Goal: Task Accomplishment & Management: Manage account settings

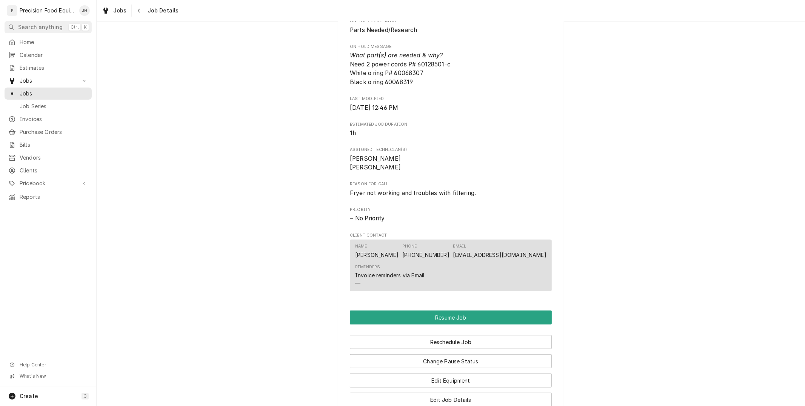
scroll to position [650, 0]
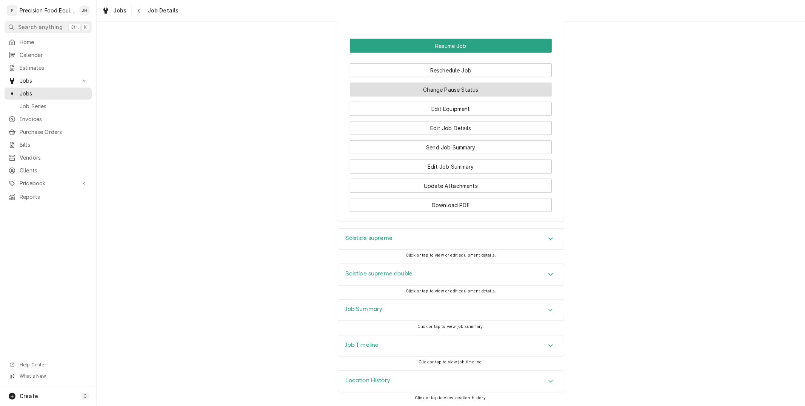
click at [500, 87] on button "Change Pause Status" at bounding box center [451, 90] width 202 height 14
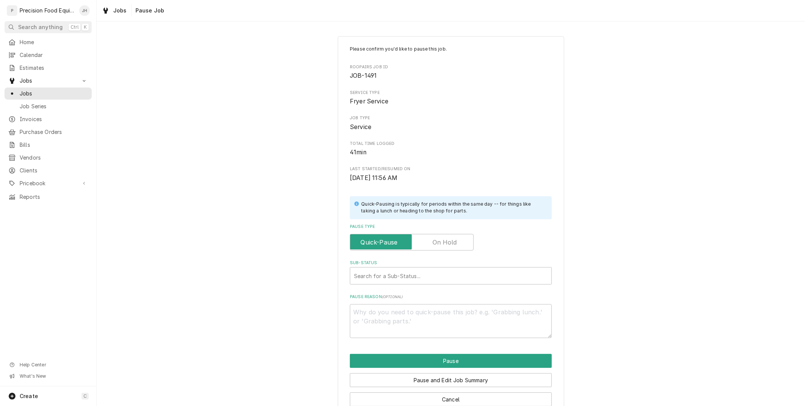
click at [446, 244] on label "Pause Type" at bounding box center [412, 242] width 124 height 17
click at [446, 244] on input "Pause Type" at bounding box center [411, 242] width 117 height 17
checkbox input "true"
click at [407, 278] on div "Sub-Status" at bounding box center [451, 276] width 194 height 14
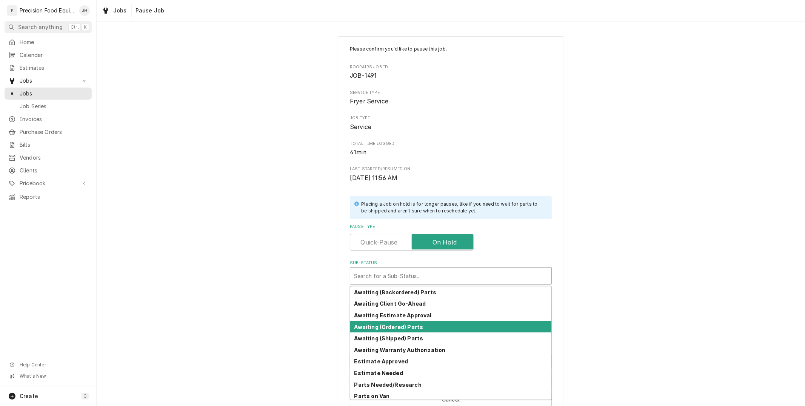
click at [409, 327] on strong "Awaiting (Ordered) Parts" at bounding box center [388, 327] width 69 height 6
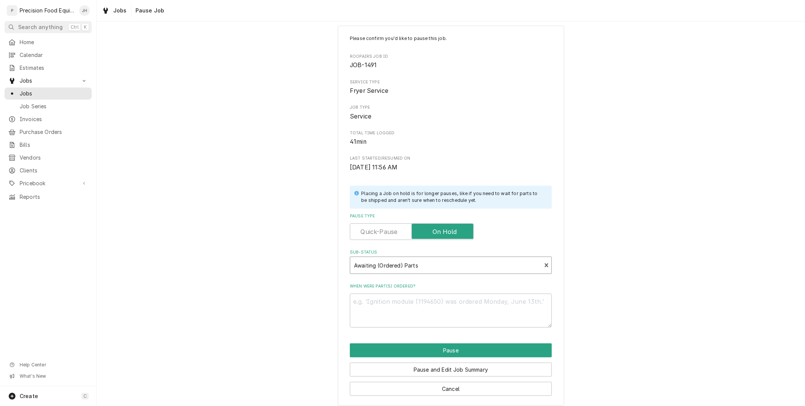
scroll to position [17, 0]
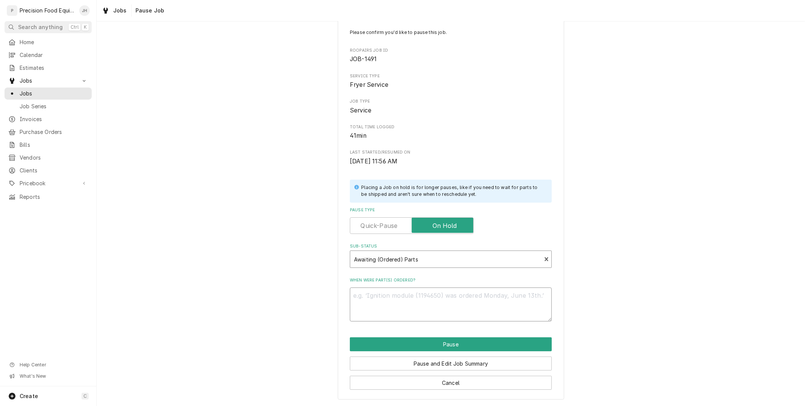
click at [435, 301] on textarea "When were part(s) ordered?" at bounding box center [451, 305] width 202 height 34
type textarea "x"
type textarea "G"
type textarea "x"
type textarea "Gl"
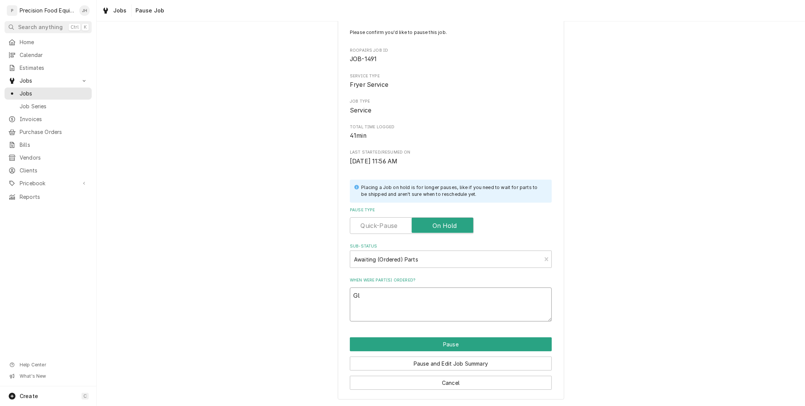
type textarea "x"
type textarea "Glo"
type textarea "x"
type textarea "Glob"
type textarea "x"
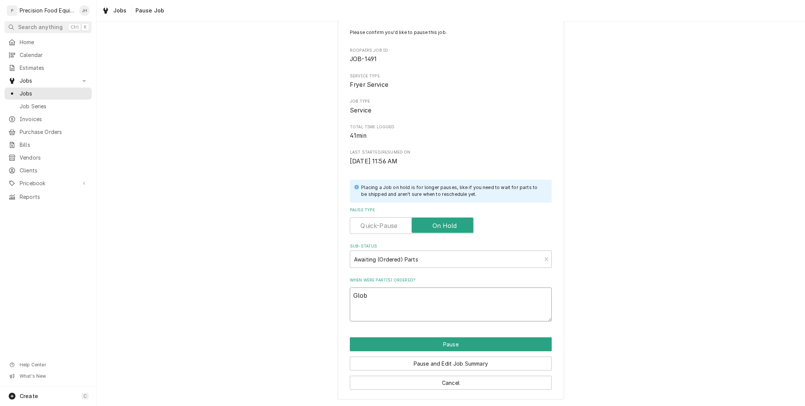
type textarea "Globa"
type textarea "x"
type textarea "Global"
type textarea "x"
type textarea "Global"
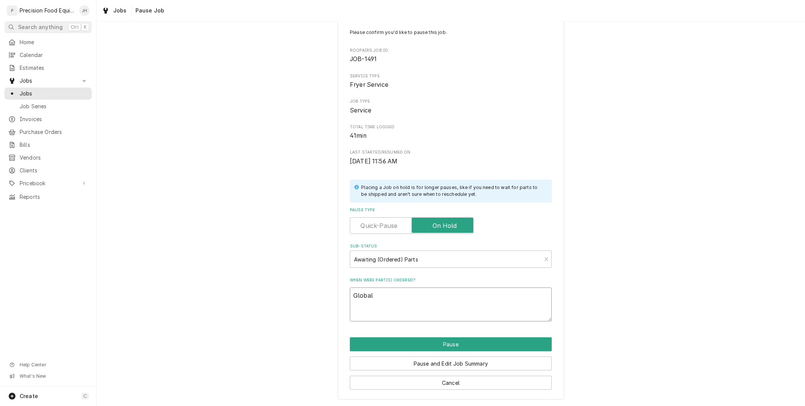
type textarea "x"
type textarea "Global c"
type textarea "x"
type textarea "Global co"
type textarea "x"
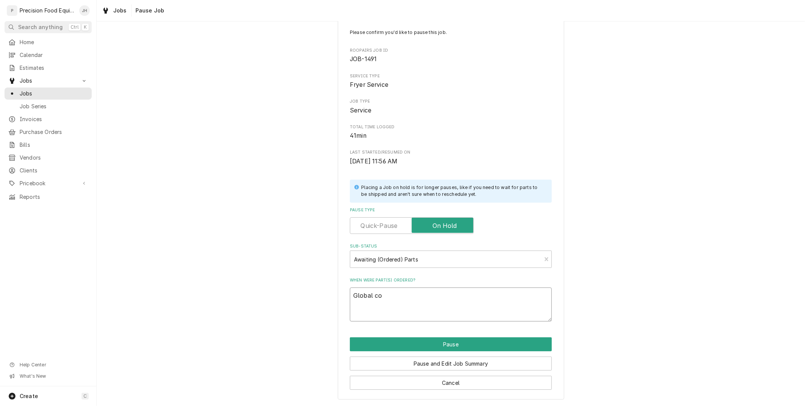
type textarea "Global com"
type textarea "x"
type textarea "Global comm"
type textarea "x"
type textarea "Global comme"
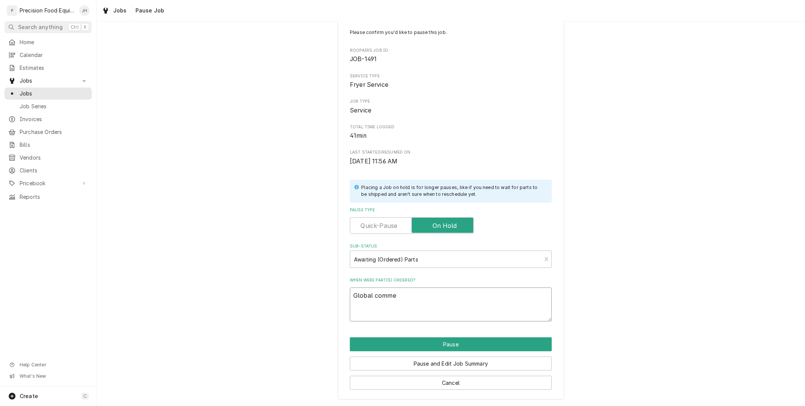
type textarea "x"
type textarea "Global commer"
type textarea "x"
type textarea "Global commerci"
type textarea "x"
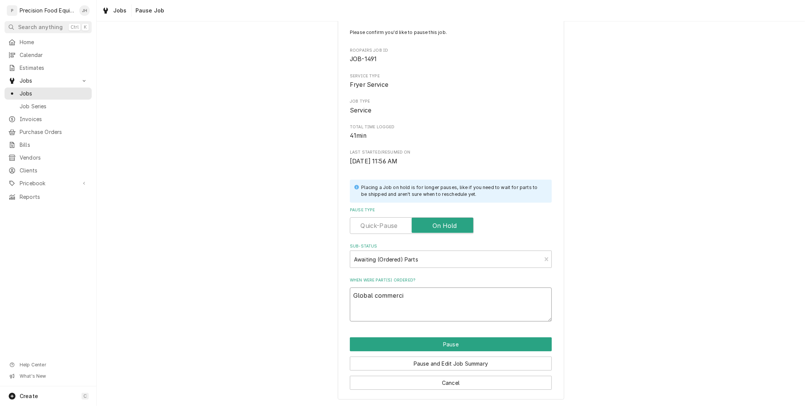
type textarea "Global commercia"
type textarea "x"
type textarea "Global commercial"
type textarea "x"
type textarea "Global commercial"
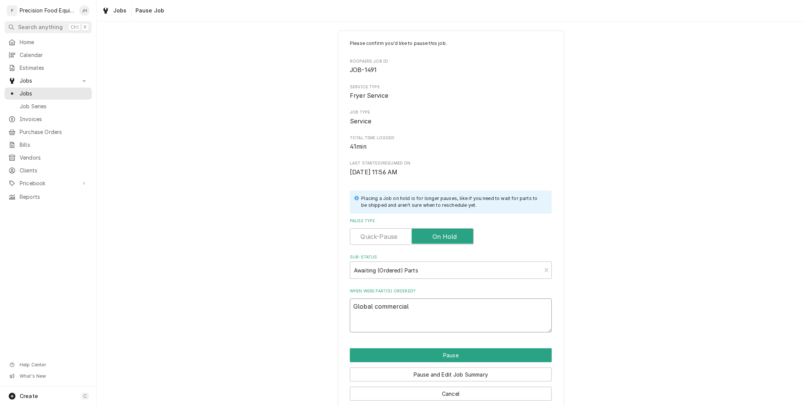
scroll to position [0, 0]
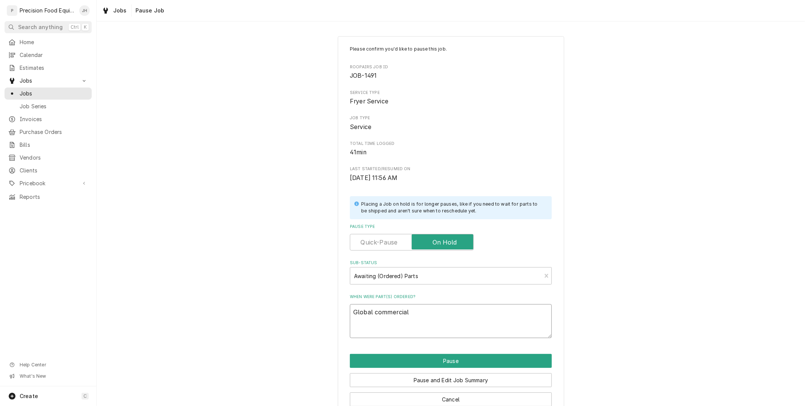
type textarea "x"
type textarea "Global commercial"
type textarea "x"
type textarea "Global commercial P"
type textarea "x"
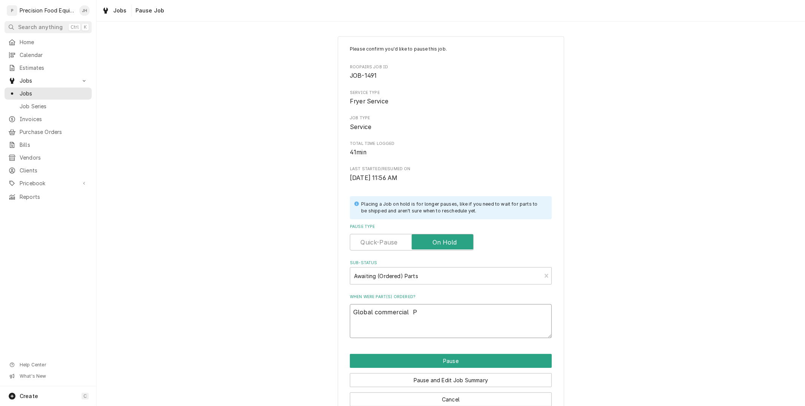
type textarea "Global commercial Pa"
type textarea "x"
type textarea "Global commercial Par"
type textarea "x"
type textarea "Global commercial Part"
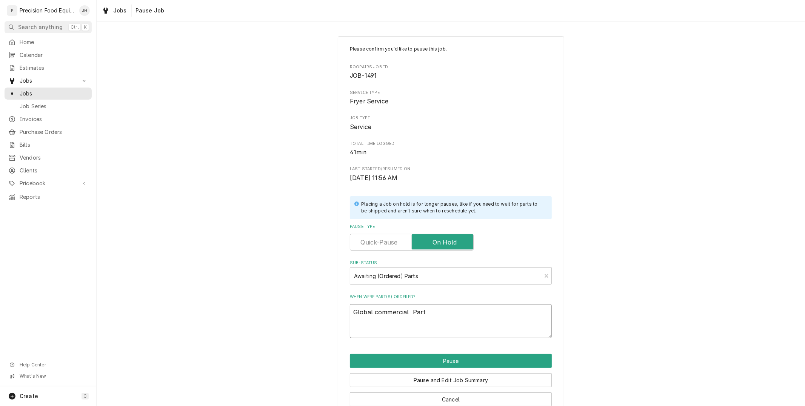
type textarea "x"
type textarea "Global commercial Part"
type textarea "x"
type textarea "Global commercial Part #"
type textarea "x"
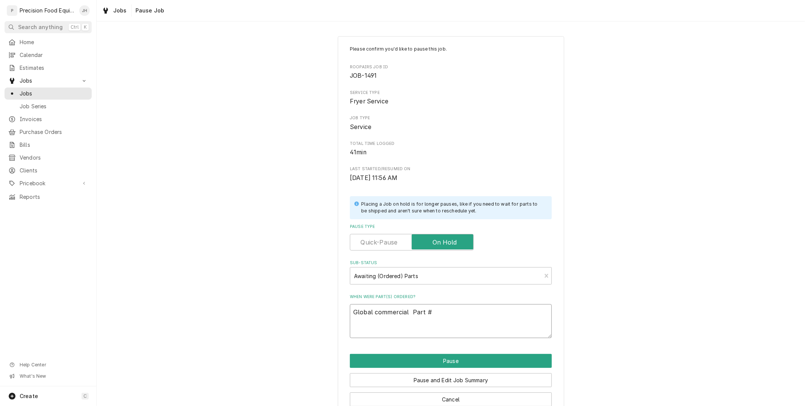
type textarea "Global commercial Part #"
type textarea "x"
type textarea "Global commercial Part # 6"
type textarea "x"
type textarea "Global commercial Part # 60"
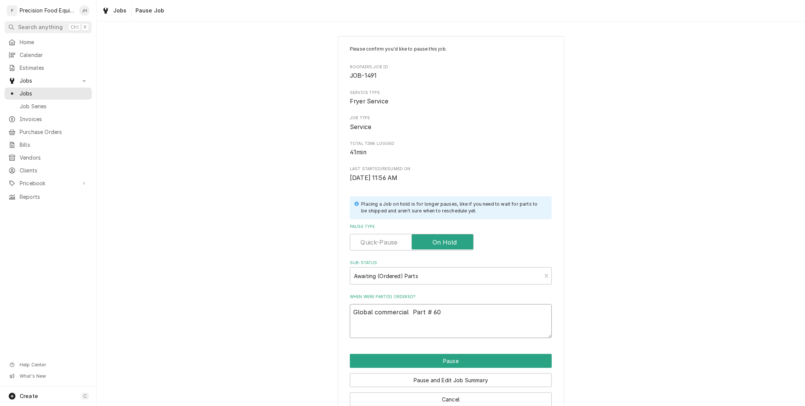
type textarea "x"
type textarea "Global commercial Part # 601"
type textarea "x"
type textarea "Global commercial Part # 6012"
type textarea "x"
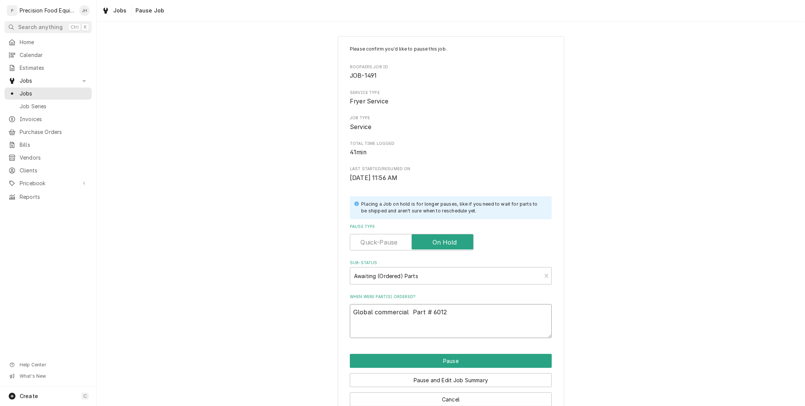
type textarea "Global commercial Part # 60128"
type textarea "x"
type textarea "Global commercial Part # 601285"
type textarea "x"
type textarea "Global commercial Part # 6012850"
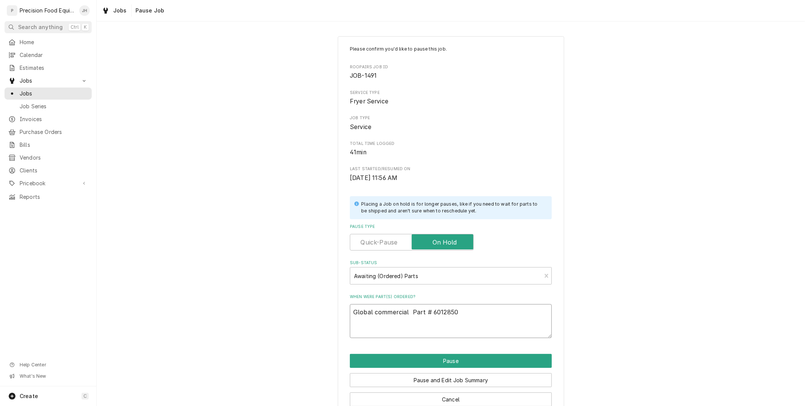
type textarea "x"
type textarea "Global commercial Part # 60128501"
type textarea "x"
type textarea "Global commercial Part # 60128501-"
type textarea "x"
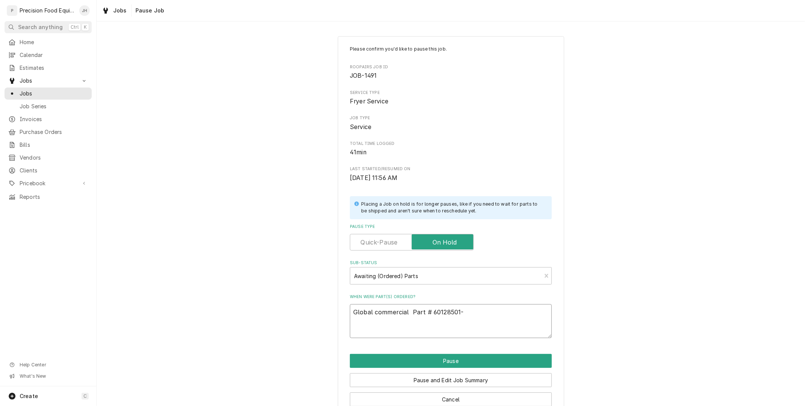
type textarea "Global commercial Part # 60128501-c"
type textarea "x"
type textarea "Global commercial Part # 60128501-c"
type textarea "x"
type textarea "Global commercial Part # 60128501-c x"
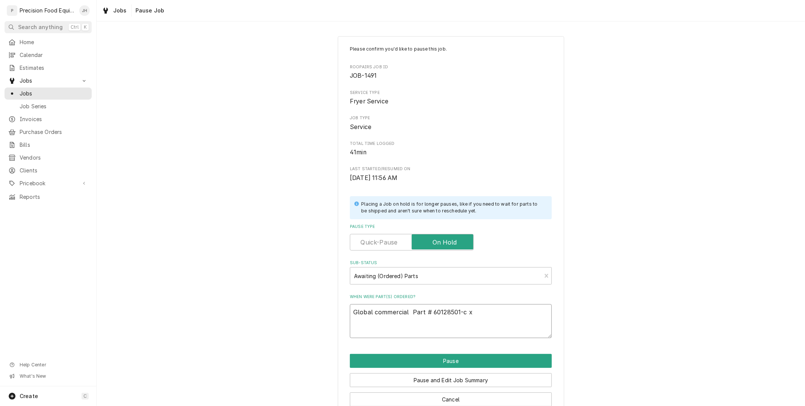
type textarea "x"
type textarea "Global commercial Part # 60128501-c x2"
type textarea "x"
type textarea "Global commercial Part # 60128501-c x2"
type textarea "x"
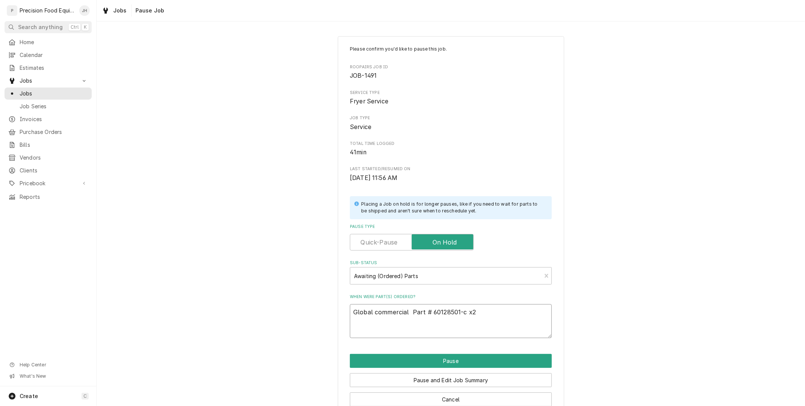
type textarea "Global commercial Part # 60128501-c x2 F"
type textarea "x"
type textarea "Global commercial Part # 60128501-c x2 Fr"
type textarea "x"
type textarea "Global commercial Part # 60128501-c x2 Fri"
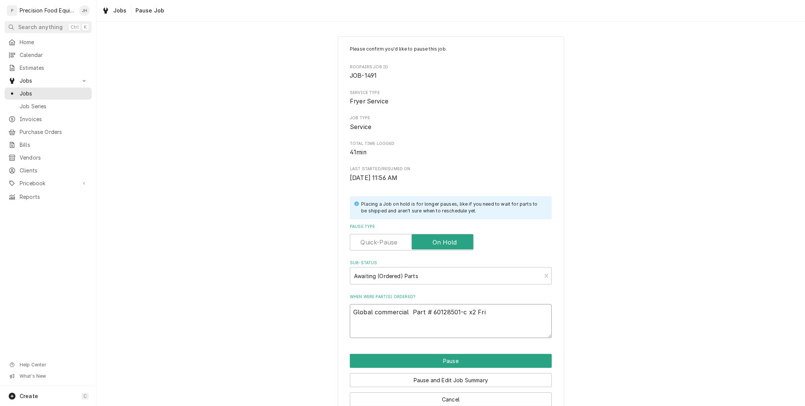
type textarea "x"
type textarea "Global commercial Part # 60128501-c x2 Frie"
type textarea "x"
type textarea "Global commercial Part # 60128501-c x2 Frieg"
type textarea "x"
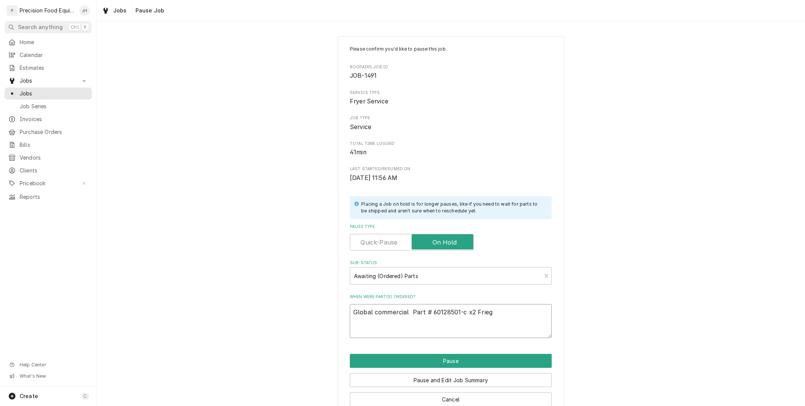
type textarea "Global commercial Part # 60128501-c x2 Friegh"
type textarea "x"
type textarea "Global commercial Part # 60128501-c x2 Frieght"
type textarea "x"
type textarea "Global commercial Part # 60128501-c x2 Frieght"
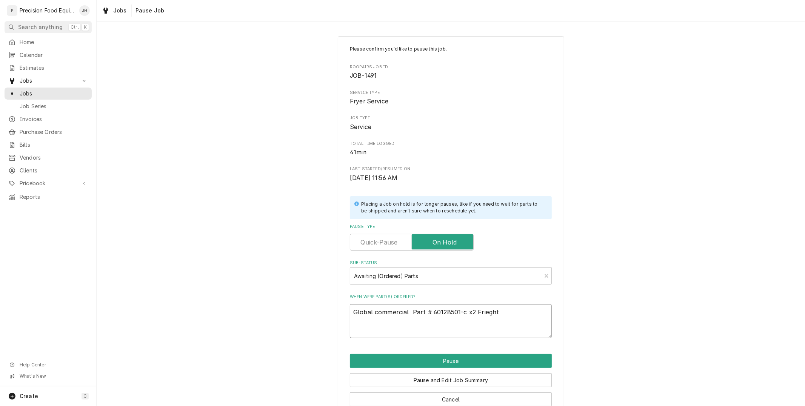
type textarea "x"
type textarea "Global commercial Part # 60128501-c x2 Frieght c"
type textarea "x"
type textarea "Global commercial Part # 60128501-c x2 Frieght ch"
type textarea "x"
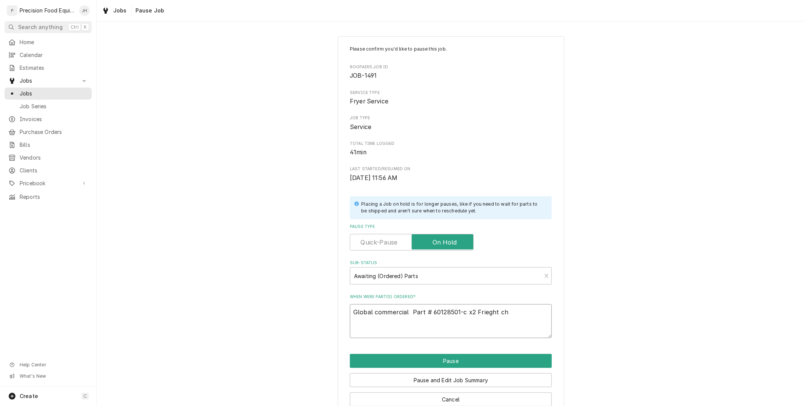
type textarea "Global commercial Part # 60128501-c x2 Frieght cha"
type textarea "x"
type textarea "Global commercial Part # 60128501-c x2 Frieght char"
type textarea "x"
type textarea "Global commercial Part # 60128501-c x2 Frieght charg"
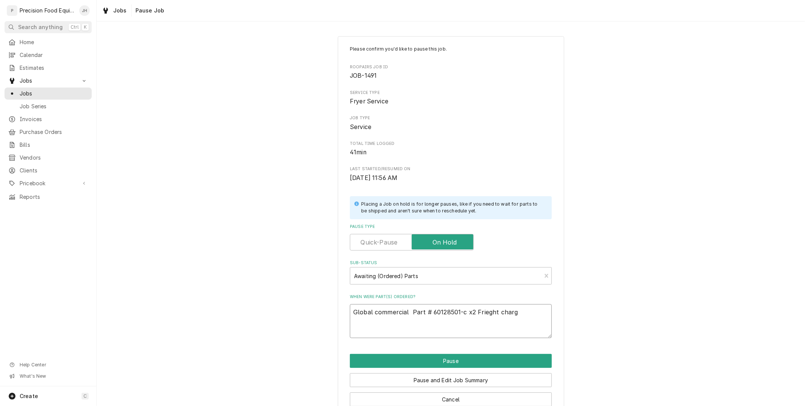
type textarea "x"
type textarea "Global commercial Part # 60128501-c x2 Frieght charge"
type textarea "x"
type textarea "Global commercial Part # 60128501-c x2 Frieght charge"
type textarea "x"
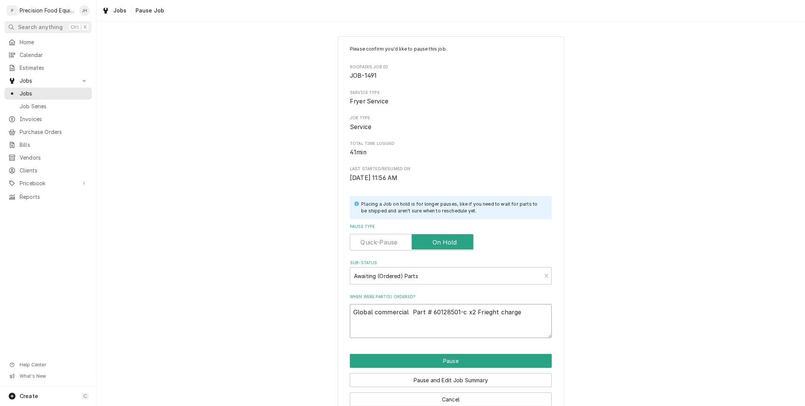
type textarea "Global commercial Part # 60128501-c x2 Frieght charge i"
type textarea "x"
type textarea "Global commercial Part # 60128501-c x2 Frieght charge is"
type textarea "x"
type textarea "Global commercial Part # 60128501-c x2 Frieght charge is"
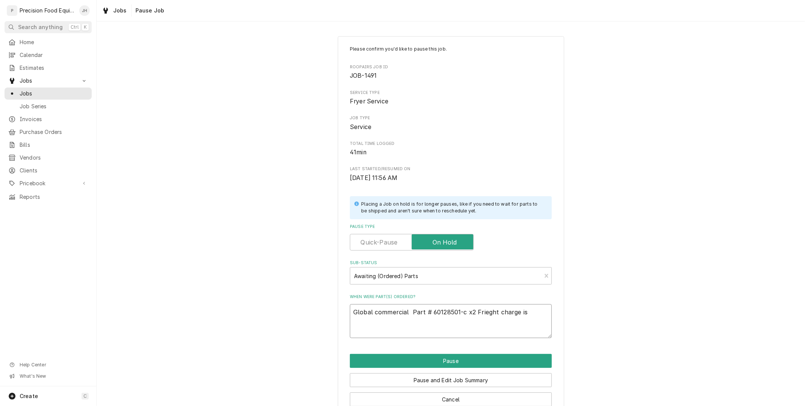
type textarea "x"
type textarea "Global commercial Part # 60128501-c x2 Frieght charge is 1"
type textarea "x"
type textarea "Global commercial Part # 60128501-c x2 Frieght charge is 15"
type textarea "x"
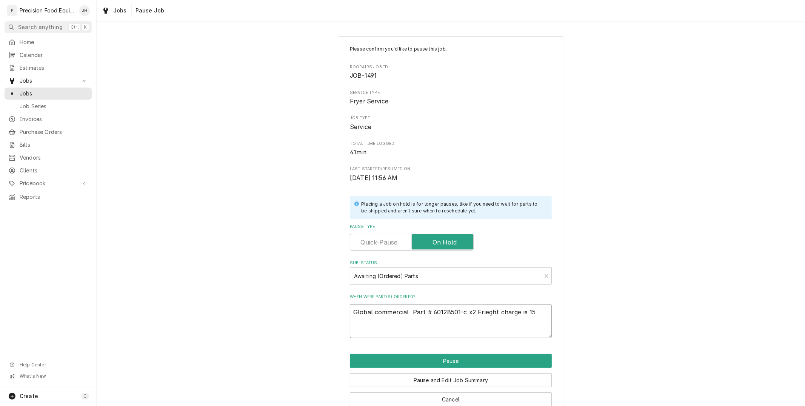
type textarea "Global commercial Part # 60128501-c x2 Frieght charge is 15."
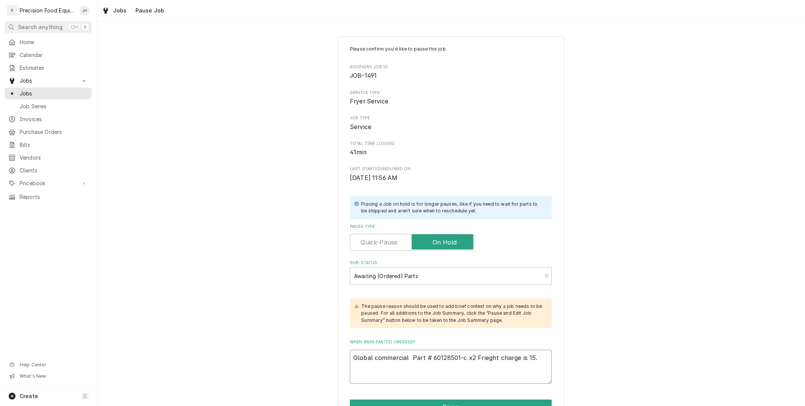
type textarea "x"
type textarea "Global commercial Part # 60128501-c x2 Frieght charge is 15.9"
type textarea "x"
type textarea "Global commercial Part # 60128501-c x2 Frieght charge is 15.95"
type textarea "x"
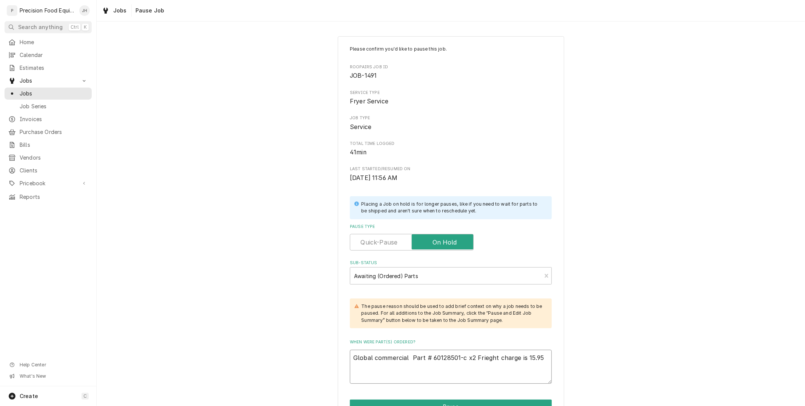
type textarea "Global commercial Part # 60128501-c x2 Frieght charge is 15.95"
type textarea "x"
type textarea "Global commercial Part # 60128501-c x2 Frieght charge is 15.95 E"
type textarea "x"
type textarea "Global commercial Part # 60128501-c x2 Frieght charge is 15.95 Eb"
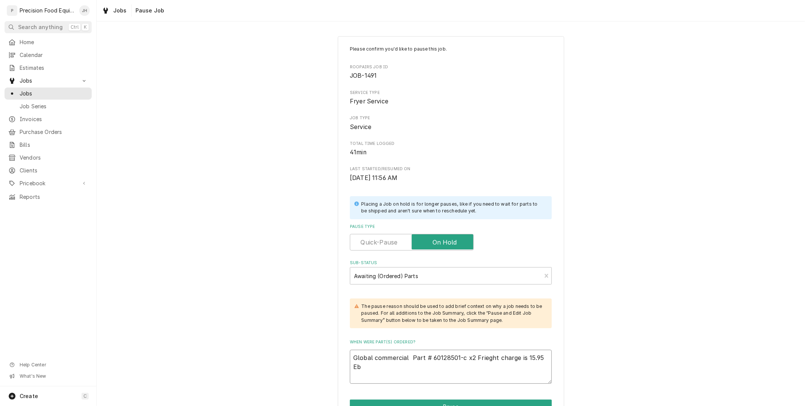
type textarea "x"
type textarea "Global commercial Part # 60128501-c x2 Frieght charge is 15.95 Eba"
type textarea "x"
type textarea "Global commercial Part # 60128501-c x2 Frieght charge is 15.95 Ebay"
type textarea "x"
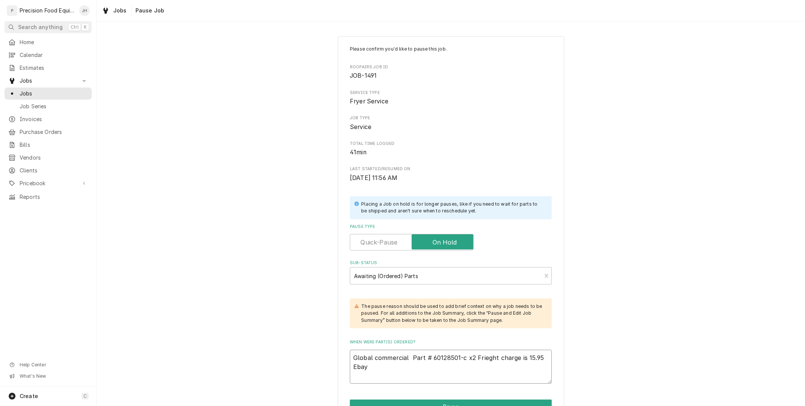
type textarea "Global commercial Part # 60128501-c x2 Frieght charge is 15.95 Ebay P"
type textarea "x"
type textarea "Global commercial Part # 60128501-c x2 Frieght charge is 15.95 Ebay Pa"
type textarea "x"
type textarea "Global commercial Part # 60128501-c x2 Frieght charge is 15.95 Ebay Par"
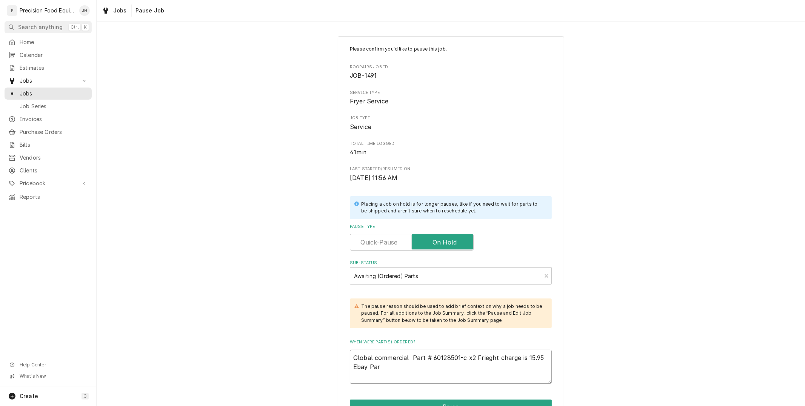
type textarea "x"
type textarea "Global commercial Part # 60128501-c x2 Frieght charge is 15.95 Ebay Part"
type textarea "x"
type textarea "Global commercial Part # 60128501-c x2 Frieght charge is 15.95 Ebay Part"
type textarea "x"
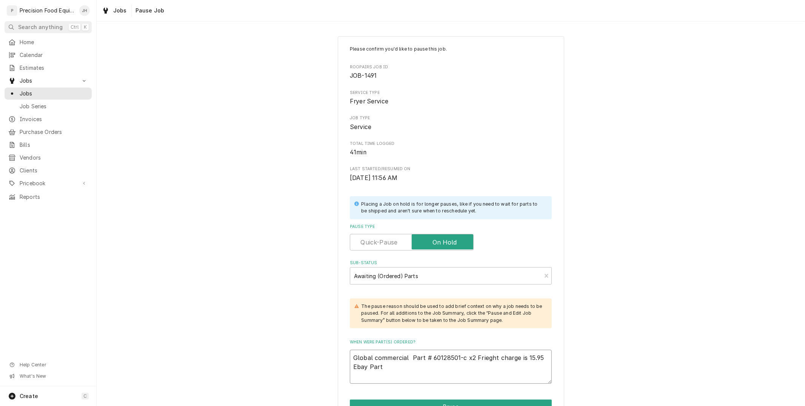
type textarea "Global commercial Part # 60128501-c x2 Frieght charge is 15.95 Ebay Part 3"
type textarea "x"
type textarea "Global commercial Part # 60128501-c x2 Frieght charge is 15.95 Ebay Part"
type textarea "x"
type textarea "Global commercial Part # 60128501-c x2 Frieght charge is 15.95 Ebay Part #"
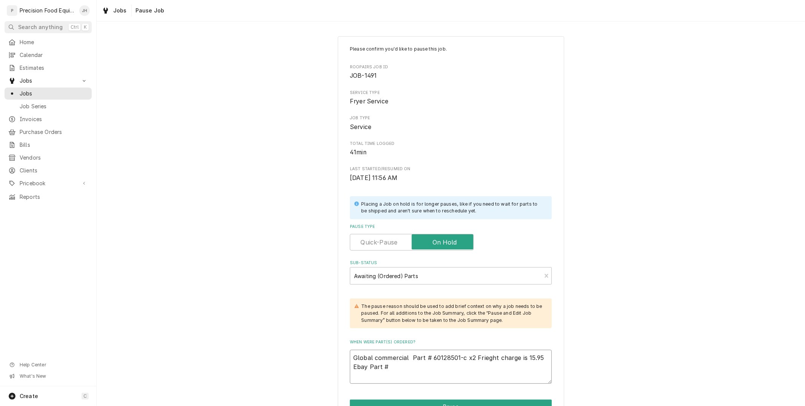
type textarea "x"
type textarea "Global commercial Part # 60128501-c x2 Frieght charge is 15.95 Ebay Part #"
type textarea "x"
type textarea "Global commercial Part # 60128501-c x2 Frieght charge is 15.95 Ebay Part # 6"
type textarea "x"
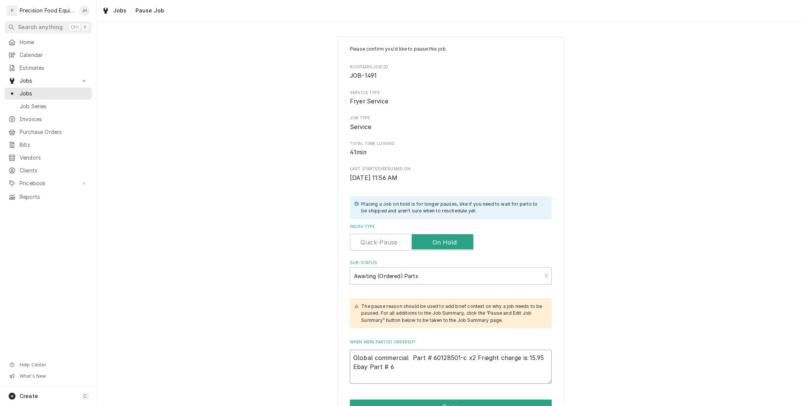
type textarea "Global commercial Part # 60128501-c x2 Frieght charge is 15.95 Ebay Part # 63"
type textarea "x"
type textarea "Global commercial Part # 60128501-c x2 Frieght charge is 15.95 Ebay Part # 639"
type textarea "x"
type textarea "Global commercial Part # 60128501-c x2 Frieght charge is 15.95 Ebay Part # 63"
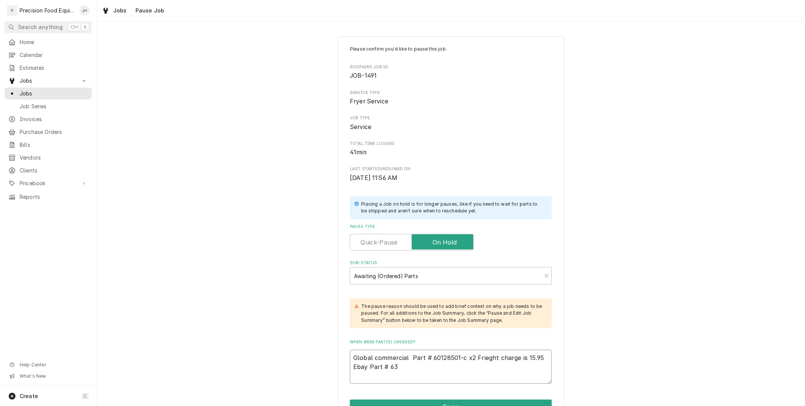
type textarea "x"
type textarea "Global commercial Part # 60128501-c x2 Frieght charge is 15.95 Ebay Part # 6"
type textarea "x"
type textarea "Global commercial Part # 60128501-c x2 Frieght charge is 15.95 Ebay Part # 60"
type textarea "x"
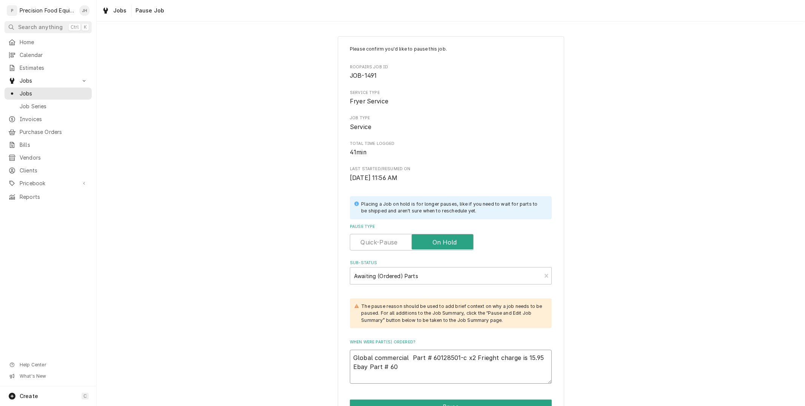
type textarea "Global commercial Part # 60128501-c x2 Frieght charge is 15.95 Ebay Part # 600"
type textarea "x"
type textarea "Global commercial Part # 60128501-c x2 Frieght charge is 15.95 Ebay Part # 6006"
type textarea "x"
type textarea "Global commercial Part # 60128501-c x2 Frieght charge is 15.95 Ebay Part # 60068"
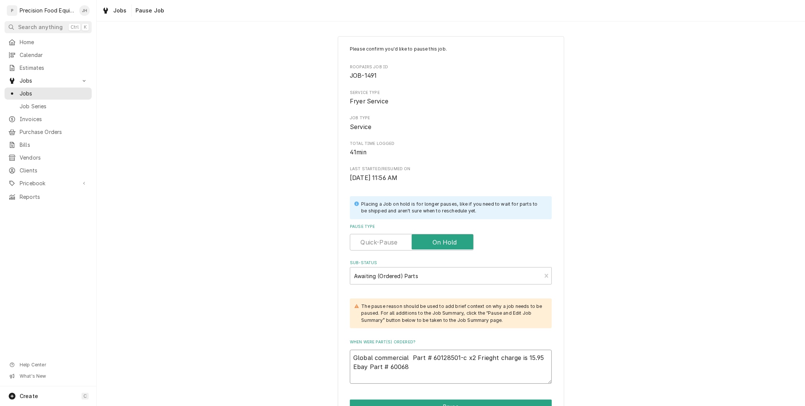
type textarea "x"
type textarea "Global commercial Part # 60128501-c x2 Frieght charge is 15.95 Ebay Part # 6006…"
type textarea "x"
type textarea "Global commercial Part # 60128501-c x2 Frieght charge is 15.95 Ebay Part # 6006…"
type textarea "x"
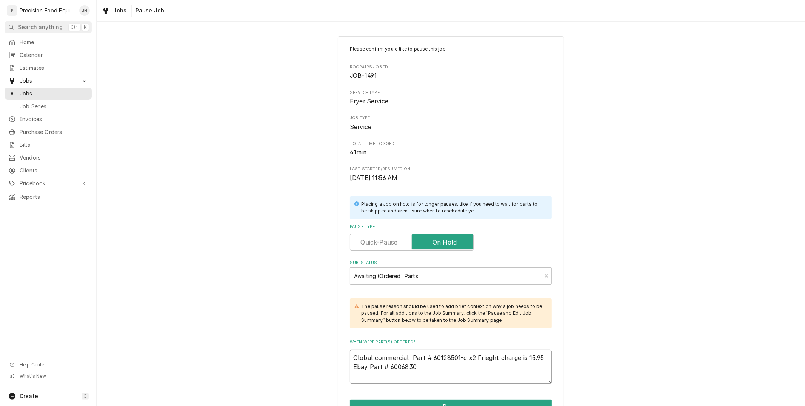
type textarea "Global commercial Part # 60128501-c x2 Frieght charge is 15.95 Ebay Part # 6006…"
type textarea "x"
type textarea "Global commercial Part # 60128501-c x2 Frieght charge is 15.95 Ebay Part # 6006…"
type textarea "x"
type textarea "Global commercial Part # 60128501-c x2 Frieght charge is 15.95 Ebay Part # 6006…"
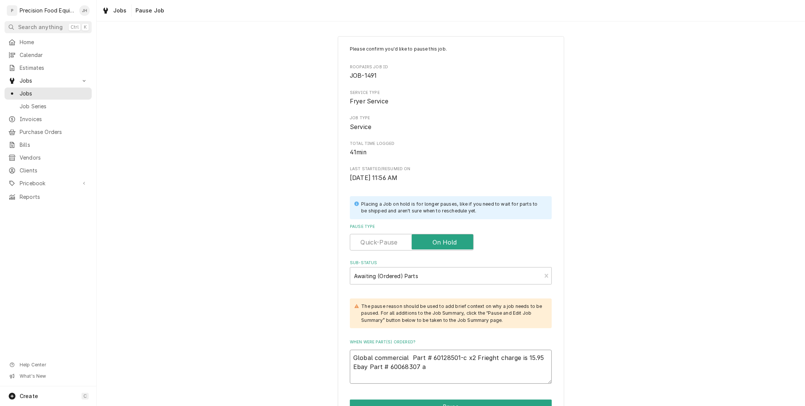
type textarea "x"
type textarea "Global commercial Part # 60128501-c x2 Frieght charge is 15.95 Ebay Part # 6006…"
type textarea "x"
type textarea "Global commercial Part # 60128501-c x2 Frieght charge is 15.95 Ebay Part # 6006…"
type textarea "x"
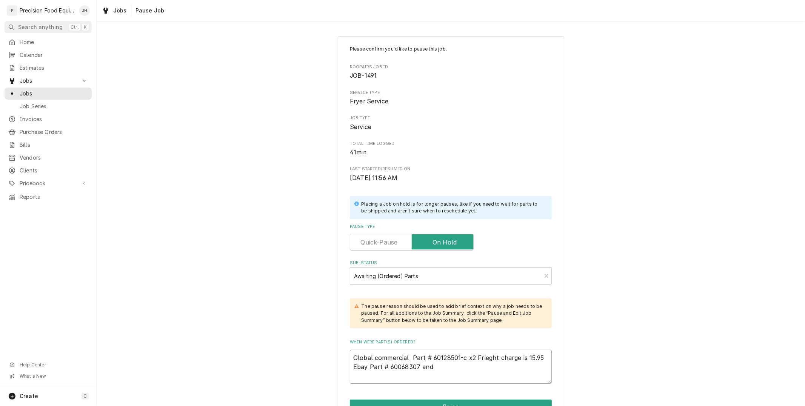
type textarea "Global commercial Part # 60128501-c x2 Frieght charge is 15.95 Ebay Part # 6006…"
type textarea "x"
type textarea "Global commercial Part # 60128501-c x2 Frieght charge is 15.95 Ebay Part # 6006…"
type textarea "x"
type textarea "Global commercial Part # 60128501-c x2 Frieght charge is 15.95 Ebay Part # 6006…"
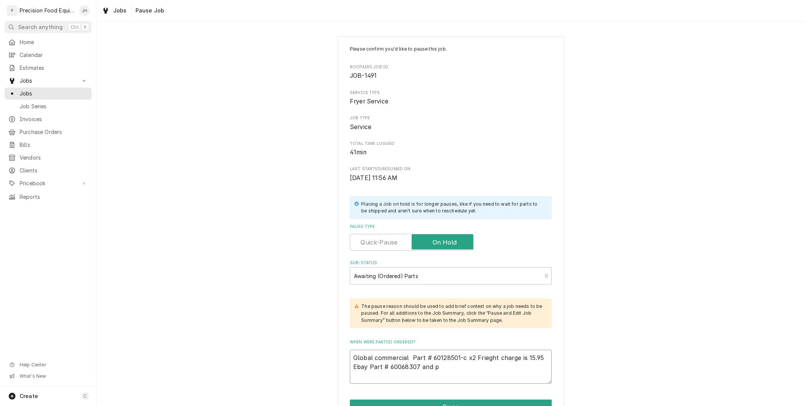
type textarea "x"
type textarea "Global commercial Part # 60128501-c x2 Frieght charge is 15.95 Ebay Part # 6006…"
type textarea "x"
type textarea "Global commercial Part # 60128501-c x2 Frieght charge is 15.95 Ebay Part # 6006…"
type textarea "x"
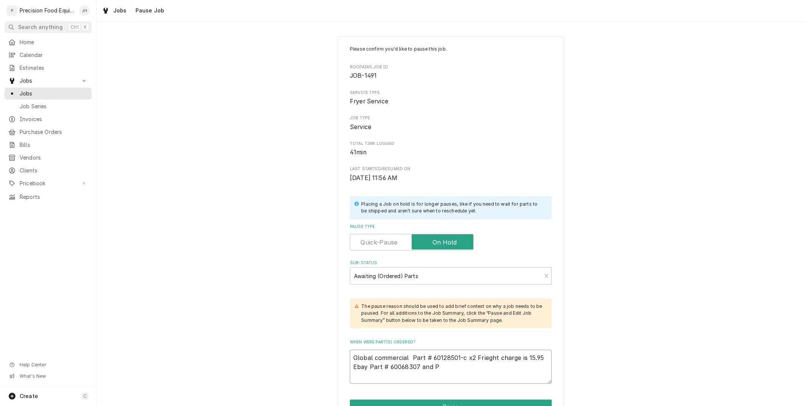
type textarea "Global commercial Part # 60128501-c x2 Frieght charge is 15.95 Ebay Part # 6006…"
type textarea "x"
type textarea "Global commercial Part # 60128501-c x2 Frieght charge is 15.95 Ebay Part # 6006…"
type textarea "x"
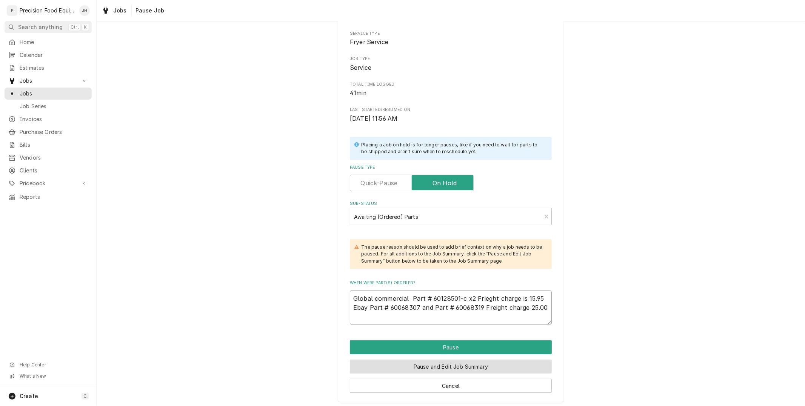
scroll to position [62, 0]
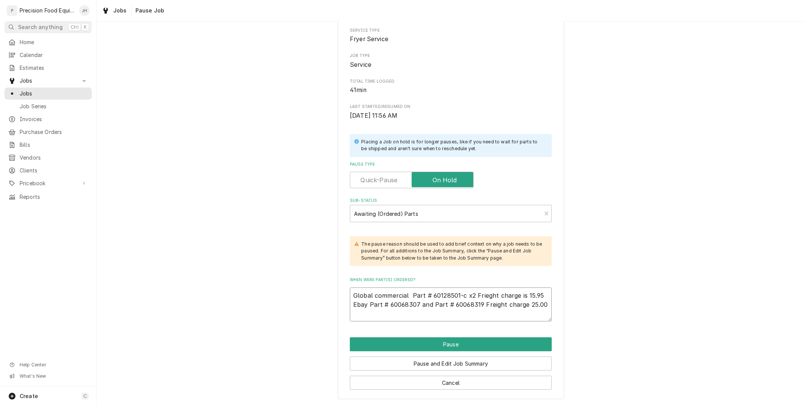
click at [472, 296] on textarea "Global commercial Part # 60128501-c x2 Frieght charge is 15.95 Ebay Part # 6006…" at bounding box center [451, 305] width 202 height 34
click at [500, 343] on button "Pause" at bounding box center [451, 344] width 202 height 14
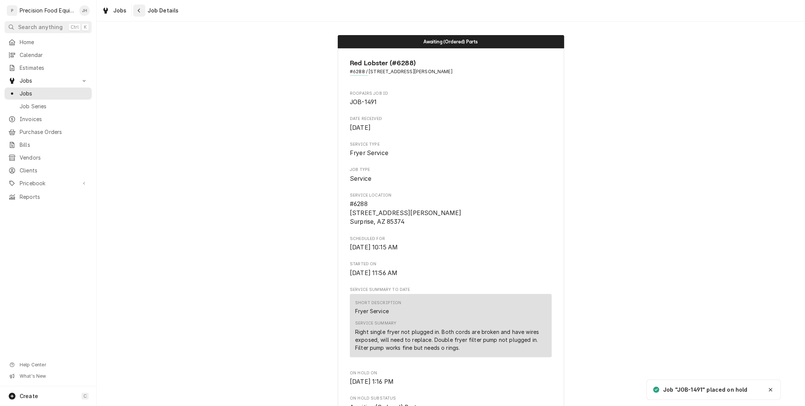
click at [138, 11] on icon "Navigate back" at bounding box center [138, 10] width 3 height 5
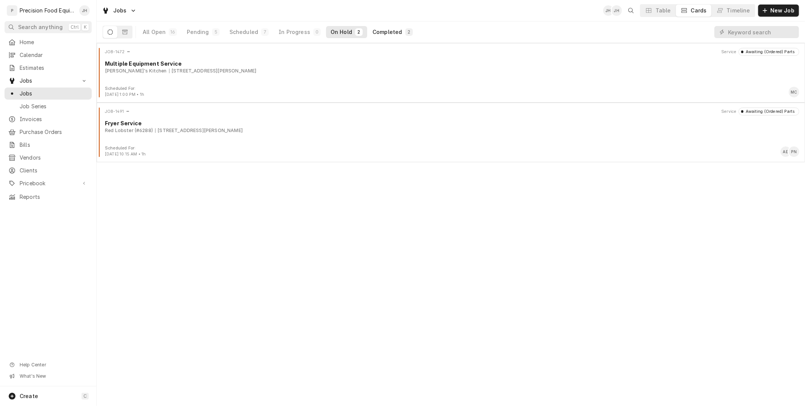
click at [380, 37] on button "Completed 2" at bounding box center [392, 32] width 49 height 12
click at [29, 183] on span "Pricebook" at bounding box center [48, 184] width 57 height 8
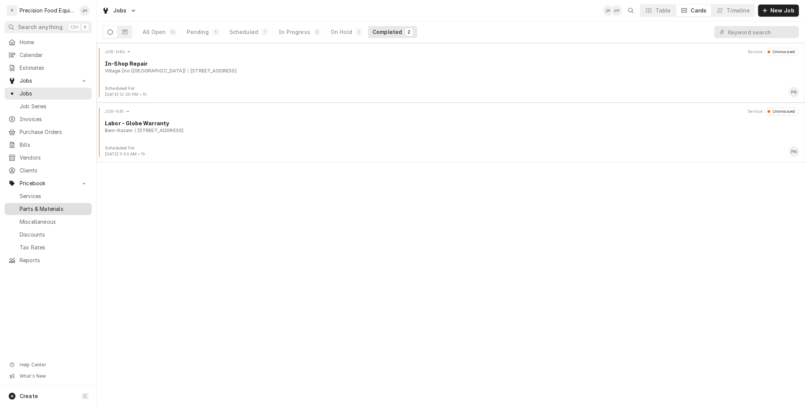
click at [36, 210] on span "Parts & Materials" at bounding box center [54, 209] width 68 height 8
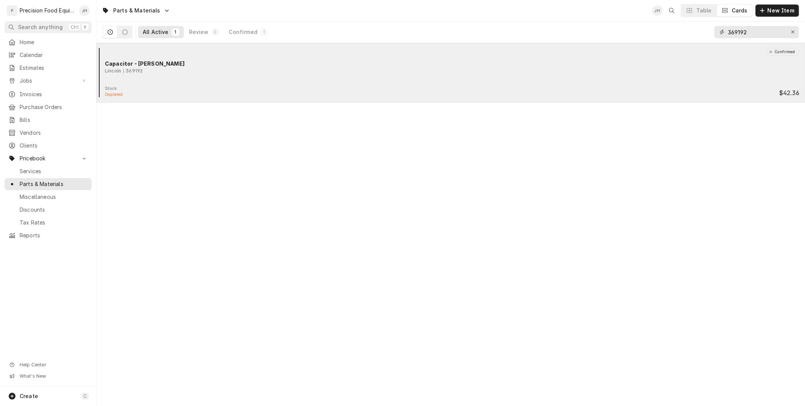
drag, startPoint x: 755, startPoint y: 34, endPoint x: 698, endPoint y: 44, distance: 57.0
click at [698, 43] on div "Parts & Materials JH Table Cards New Item All Active 1 Review 0 Confirmed 1 369…" at bounding box center [451, 203] width 708 height 406
type input "60068319"
click at [259, 88] on div "Stock: Depleted $30.00" at bounding box center [451, 92] width 702 height 12
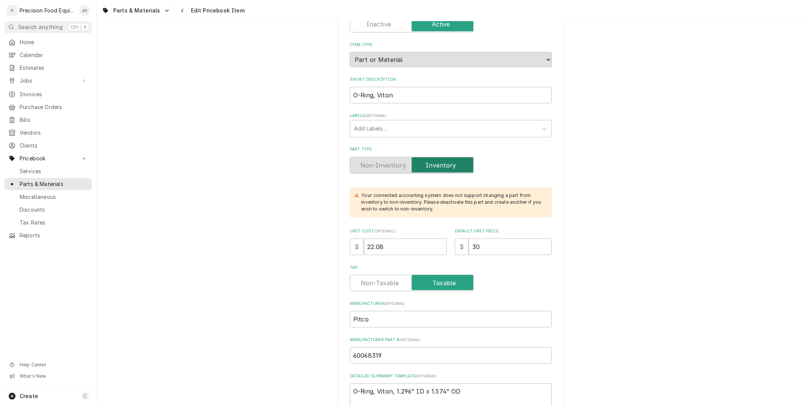
scroll to position [84, 0]
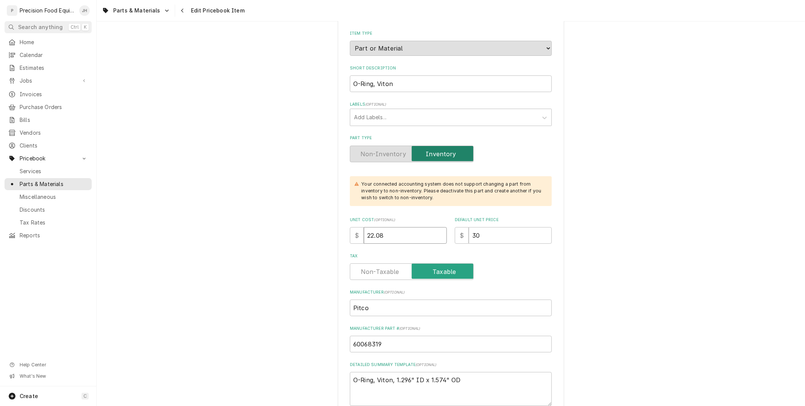
drag, startPoint x: 397, startPoint y: 235, endPoint x: 262, endPoint y: 262, distance: 137.7
type textarea "x"
type input "1"
type textarea "x"
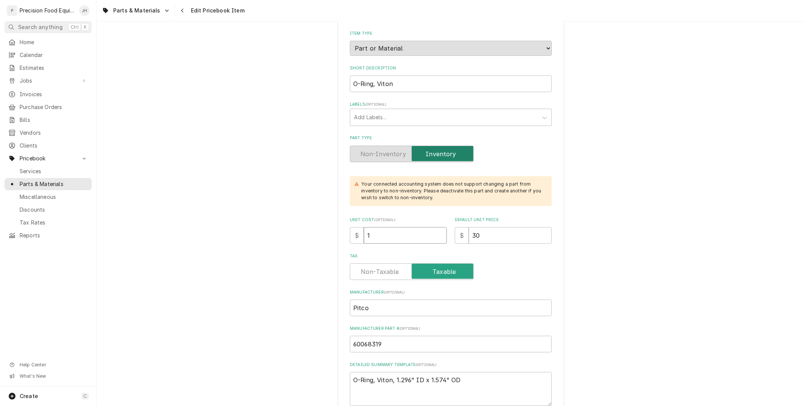
type input "14"
type textarea "x"
type input "14.8"
type textarea "x"
type input "14.88"
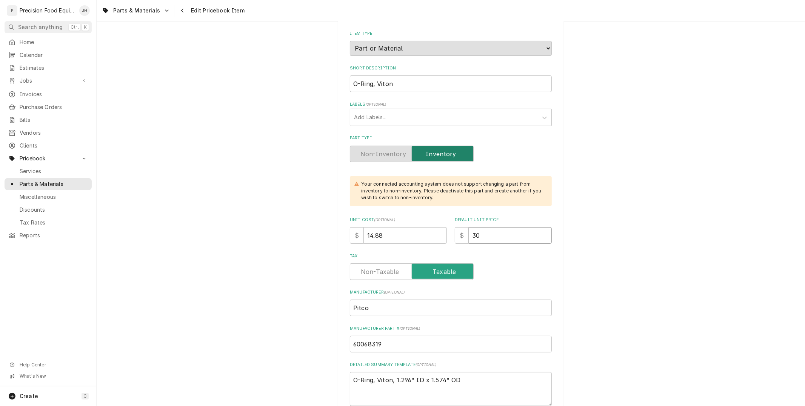
click at [489, 235] on input "30" at bounding box center [510, 235] width 83 height 17
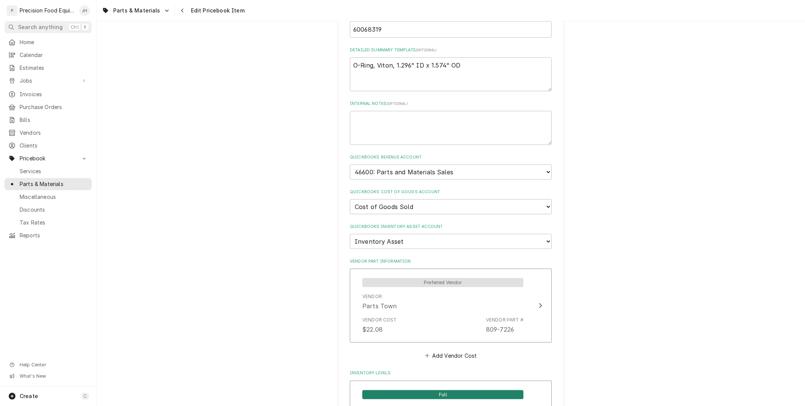
scroll to position [419, 0]
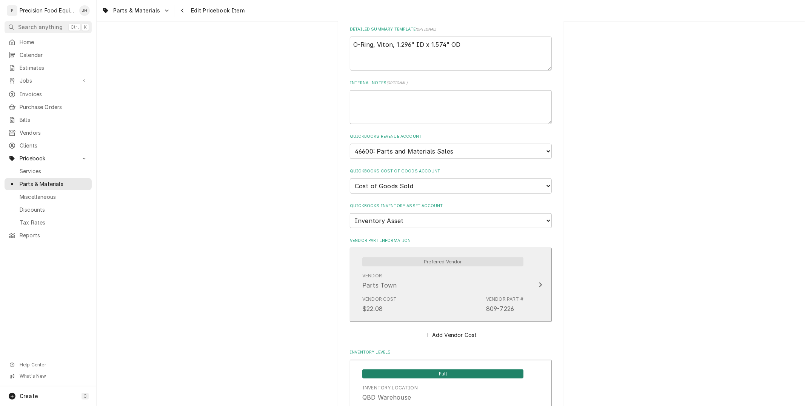
click at [440, 280] on div "Vendor Parts Town" at bounding box center [442, 280] width 161 height 23
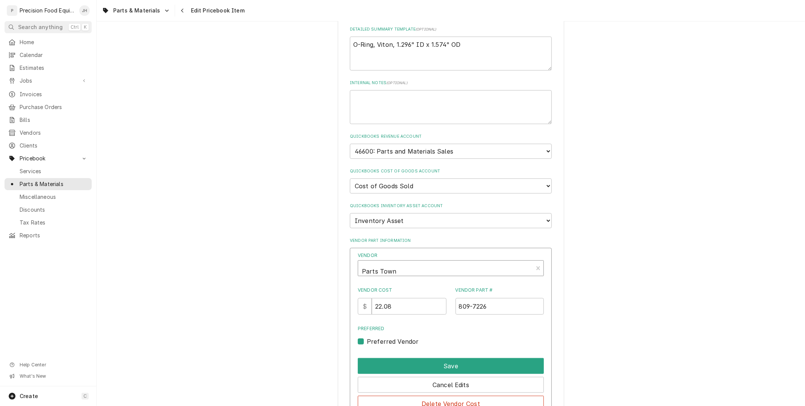
type textarea "x"
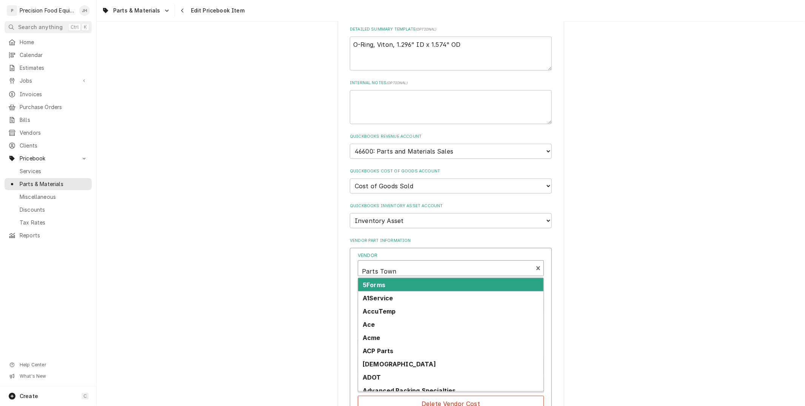
click at [433, 262] on div "Vendor" at bounding box center [445, 271] width 167 height 18
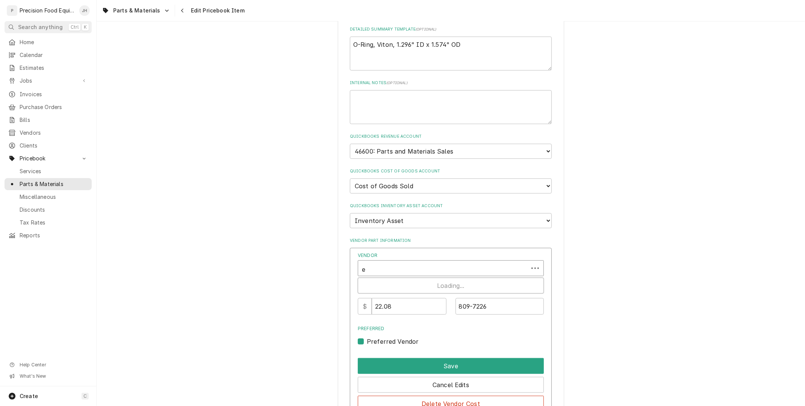
type input "eb"
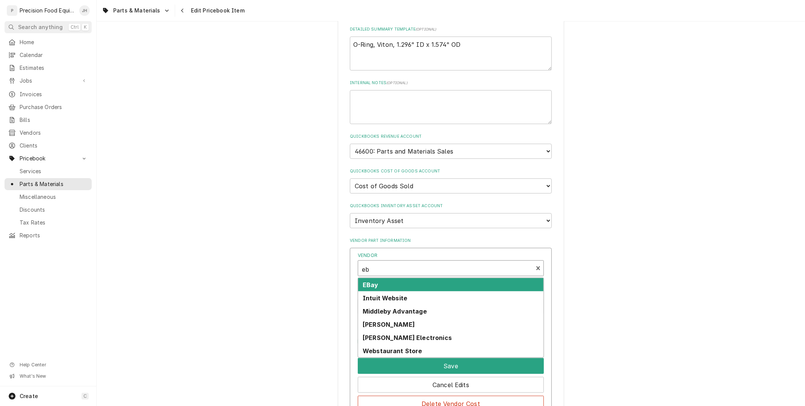
click at [410, 278] on div "EBay" at bounding box center [450, 284] width 185 height 13
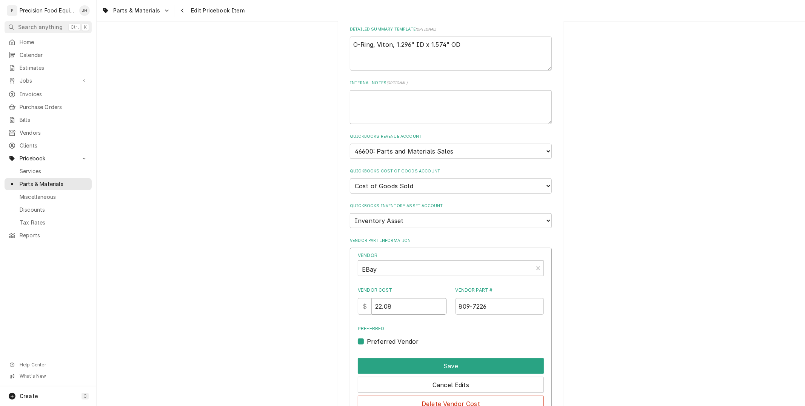
drag, startPoint x: 410, startPoint y: 303, endPoint x: 319, endPoint y: 318, distance: 92.2
click at [319, 317] on div "Use the fields below to edit this PriceBook item. Note that changes made here w…" at bounding box center [451, 139] width 708 height 1059
type input "14.88"
click at [457, 355] on div "Save" at bounding box center [451, 364] width 186 height 19
click at [463, 359] on button "Save" at bounding box center [451, 366] width 186 height 16
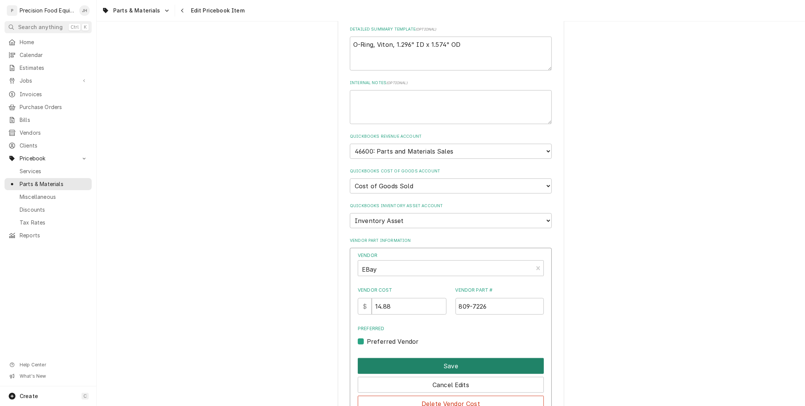
type textarea "x"
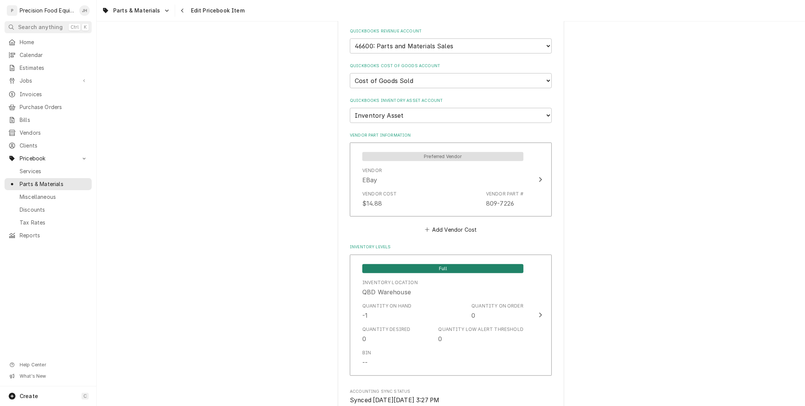
scroll to position [545, 0]
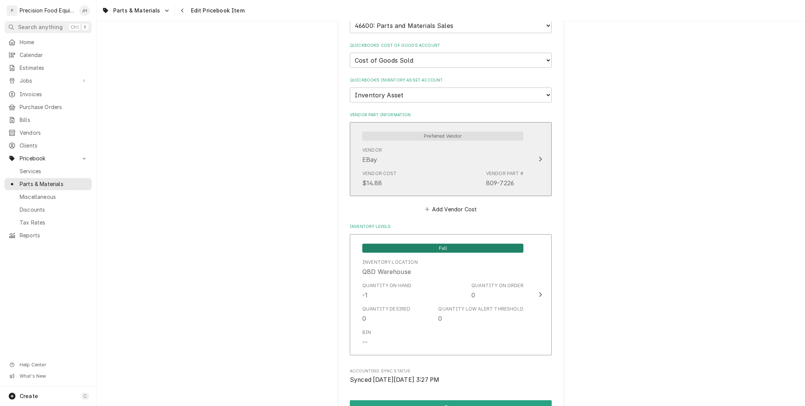
click at [482, 145] on div "Vendor EBay" at bounding box center [442, 155] width 161 height 23
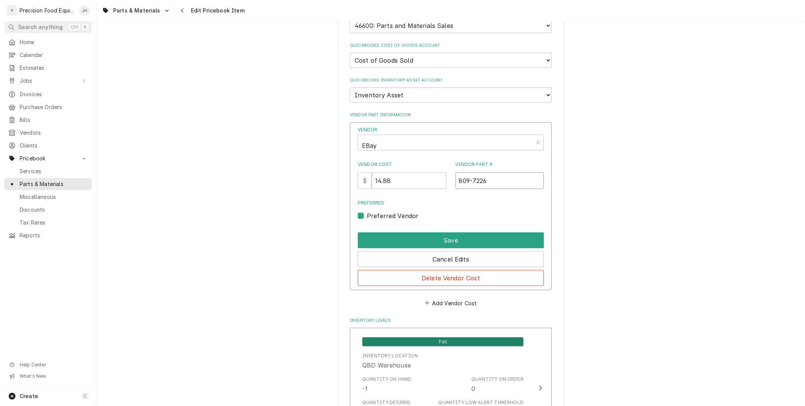
drag, startPoint x: 496, startPoint y: 178, endPoint x: 336, endPoint y: 219, distance: 164.8
click at [338, 219] on div "Use the fields below to edit this PriceBook item. Note that changes made here w…" at bounding box center [451, 14] width 226 height 1046
type input "60068307"
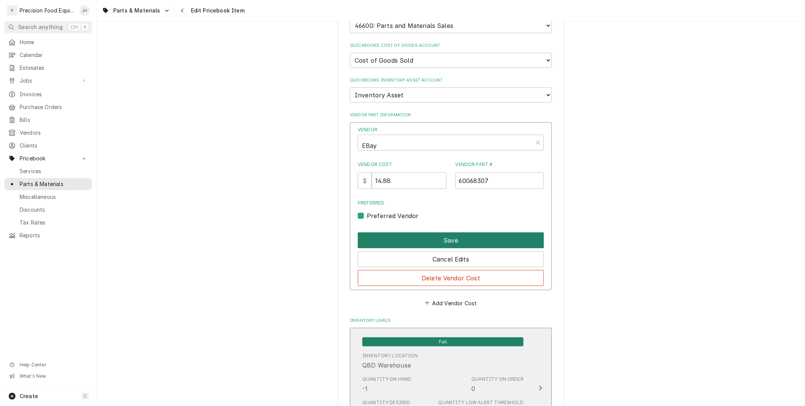
click at [482, 234] on button "Save" at bounding box center [451, 240] width 186 height 16
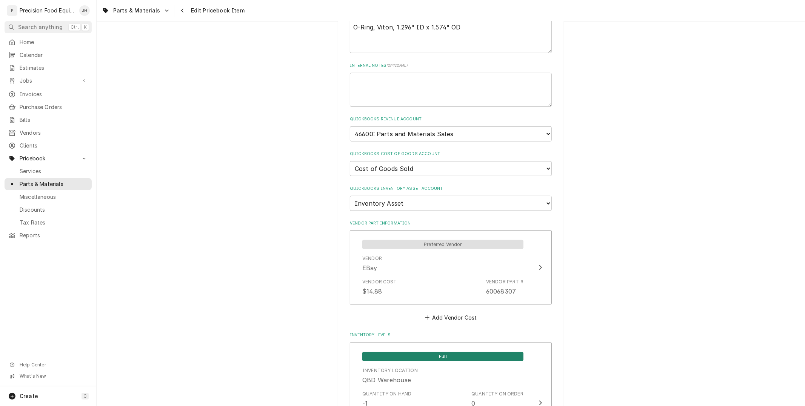
scroll to position [656, 0]
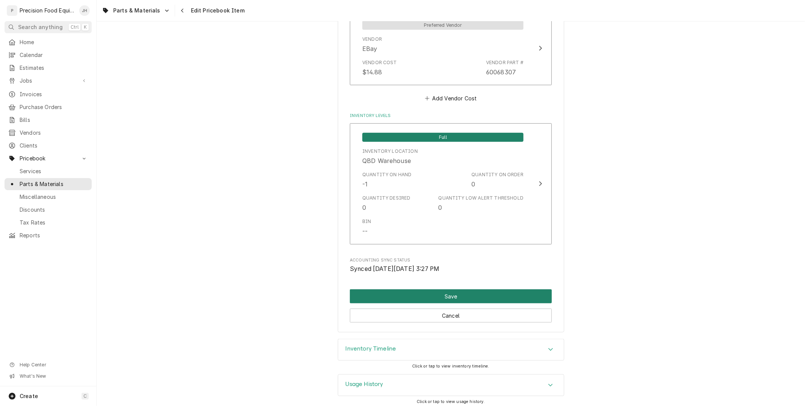
click at [455, 290] on button "Save" at bounding box center [451, 296] width 202 height 14
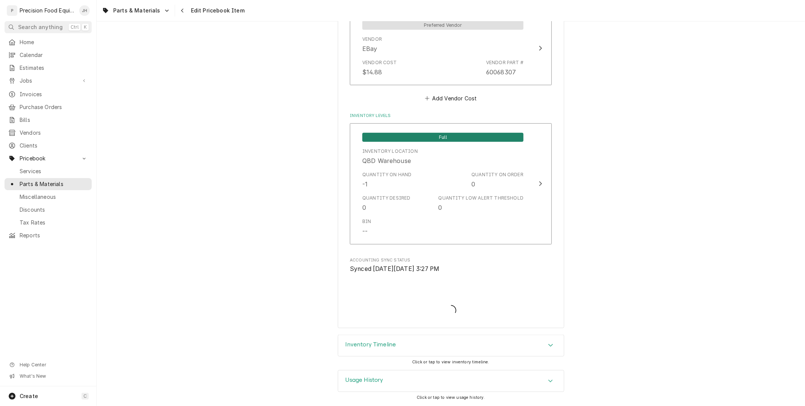
scroll to position [651, 0]
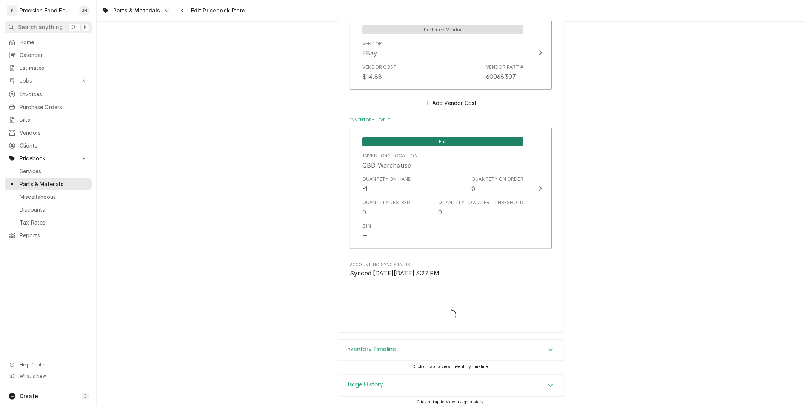
type textarea "x"
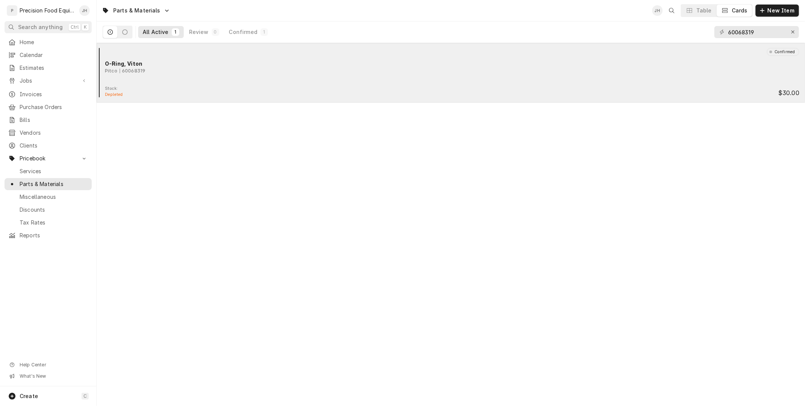
click at [563, 63] on div "O-Ring, Viton" at bounding box center [452, 64] width 694 height 8
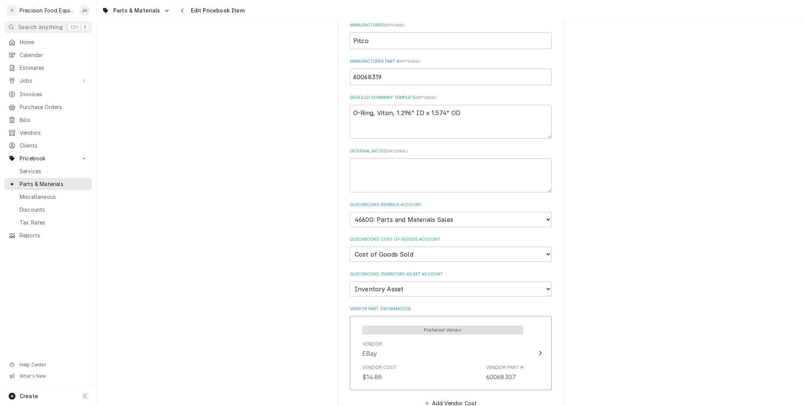
scroll to position [419, 0]
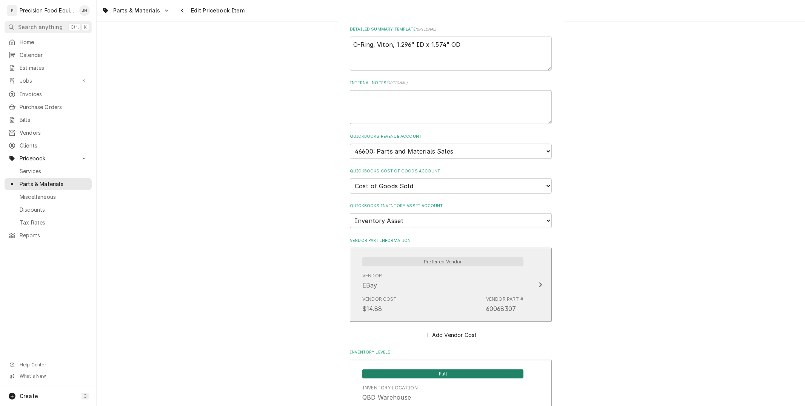
click at [487, 293] on div "Vendor Cost $14.88 Vendor Part # 60068307" at bounding box center [442, 304] width 161 height 23
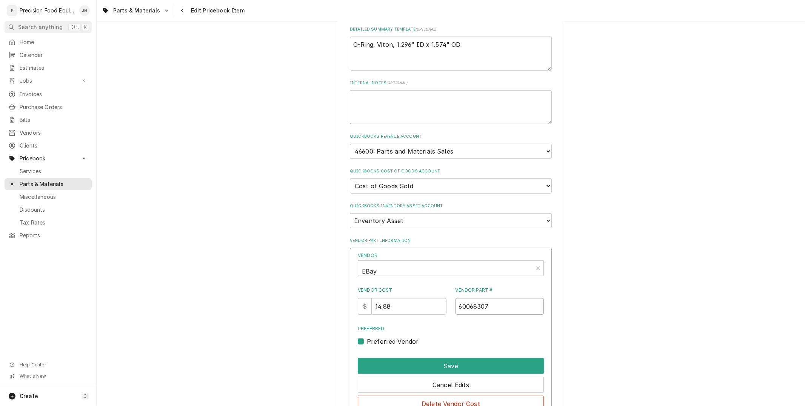
click at [489, 304] on input "60068307" at bounding box center [499, 306] width 89 height 17
type input "60068319"
click at [489, 359] on button "Save" at bounding box center [451, 366] width 186 height 16
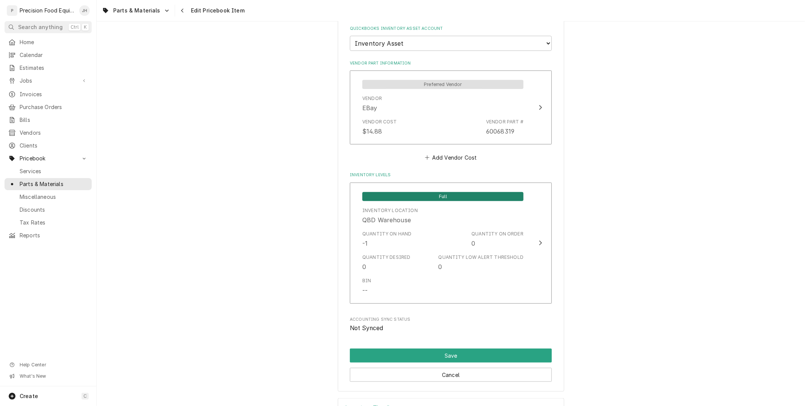
scroll to position [656, 0]
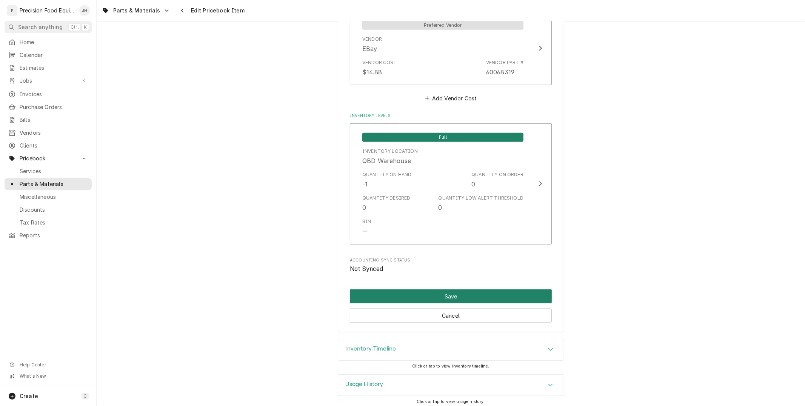
click at [461, 289] on button "Save" at bounding box center [451, 296] width 202 height 14
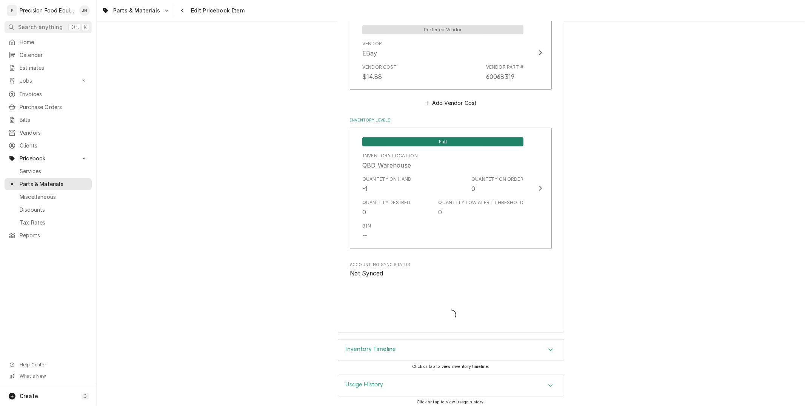
type textarea "x"
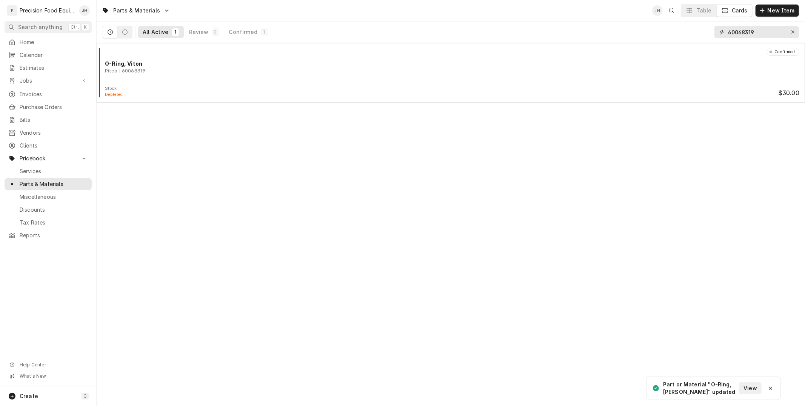
drag, startPoint x: 761, startPoint y: 32, endPoint x: 701, endPoint y: 38, distance: 60.3
click at [697, 40] on div "All Active 1 Review 0 Confirmed 1 60068319" at bounding box center [451, 32] width 696 height 21
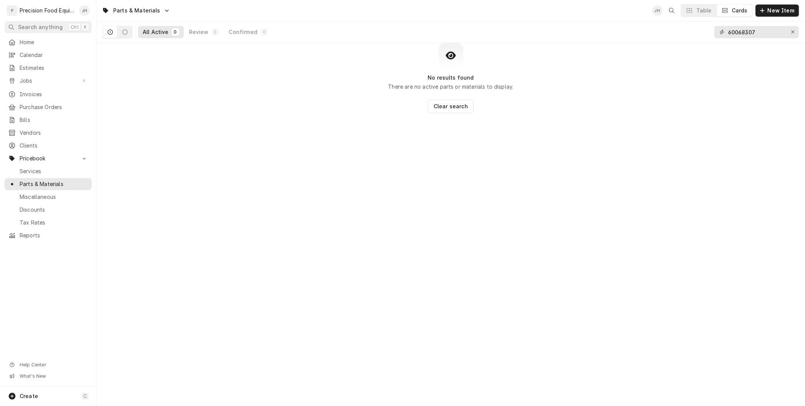
drag, startPoint x: 760, startPoint y: 33, endPoint x: 478, endPoint y: 102, distance: 290.5
click at [478, 101] on div "Parts & Materials JH Table Cards New Item All Active 0 Review 0 Confirmed 0 600…" at bounding box center [451, 203] width 708 height 406
type input "60068307"
click at [787, 12] on span "New Item" at bounding box center [781, 11] width 30 height 8
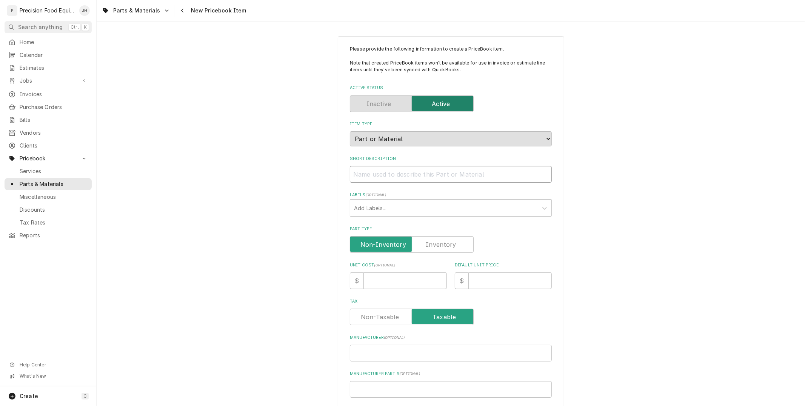
click at [403, 175] on input "Short Description" at bounding box center [451, 174] width 202 height 17
paste input "O Ring, 1.313 x 1.563"
type textarea "x"
type input "O Ring, 1.313 x 1.563"
click at [429, 247] on label "Part Type" at bounding box center [412, 244] width 124 height 17
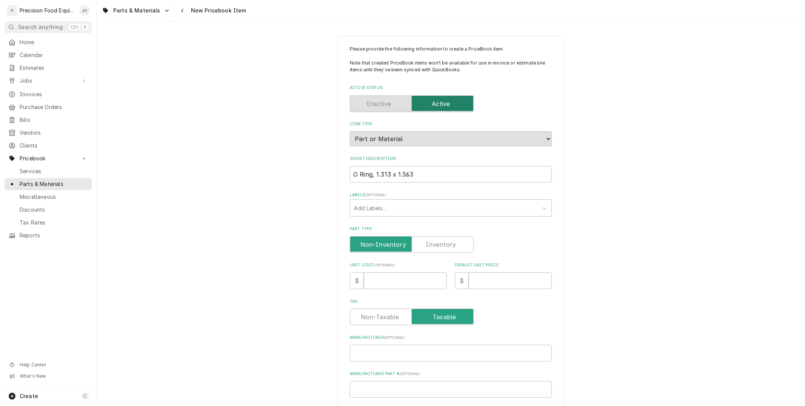
click at [429, 247] on input "Part Type" at bounding box center [411, 244] width 117 height 17
checkbox input "true"
click at [409, 280] on input "Unit Cost ( optional )" at bounding box center [405, 280] width 83 height 17
type textarea "x"
type input "2"
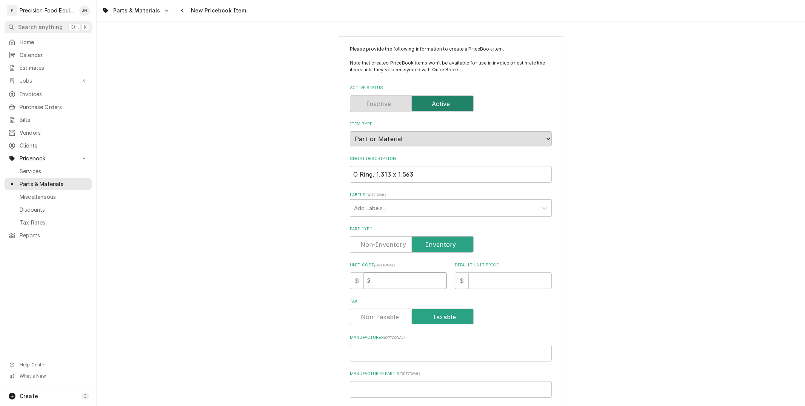
type textarea "x"
type input "23"
type textarea "x"
type input "23.8"
type textarea "x"
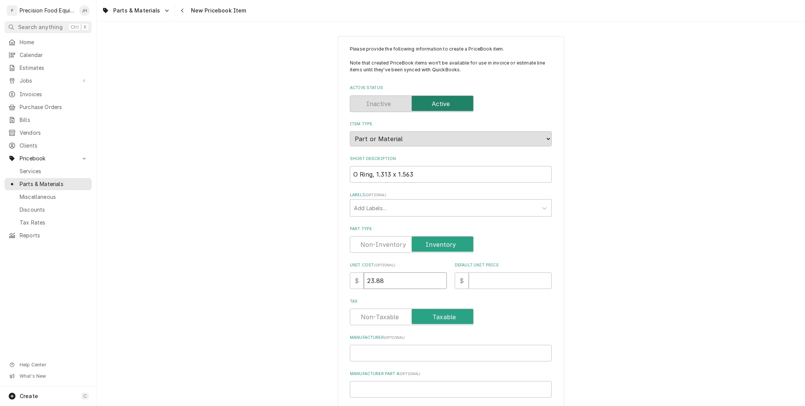
type input "23.88"
click at [489, 272] on input "Default Unit Price" at bounding box center [510, 280] width 83 height 17
type textarea "x"
type input "3"
type textarea "x"
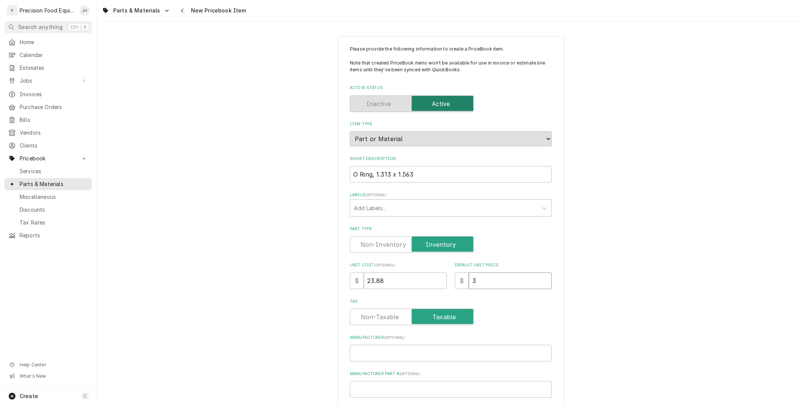
type input "30"
type textarea "x"
type input "30.0"
type textarea "x"
type input "30.00"
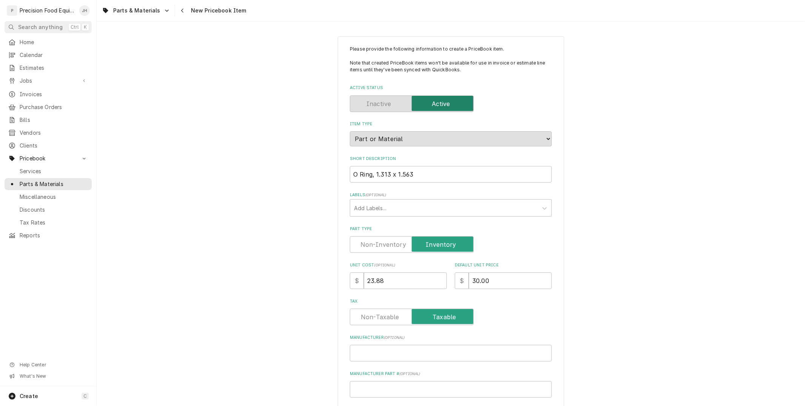
scroll to position [168, 0]
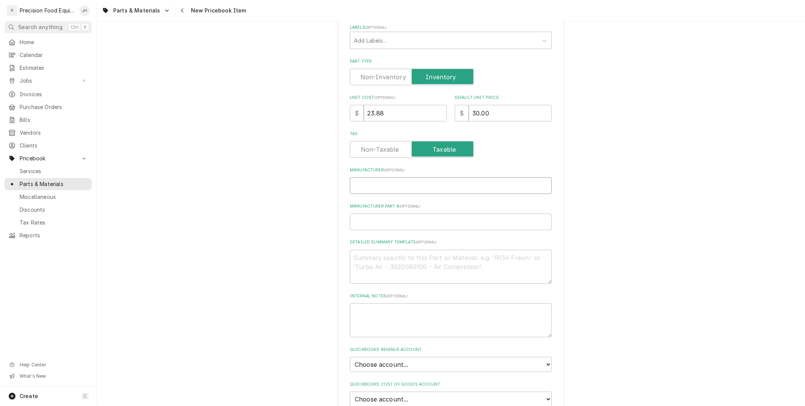
click at [427, 189] on input "Manufacturer ( optional )" at bounding box center [451, 185] width 202 height 17
type textarea "x"
type input "P"
type textarea "x"
type input "Pi"
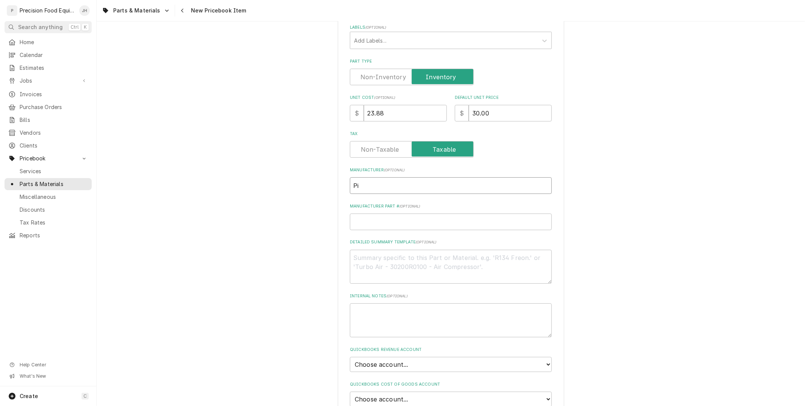
type textarea "x"
type input "Pit"
type textarea "x"
type input "Pitc"
type textarea "x"
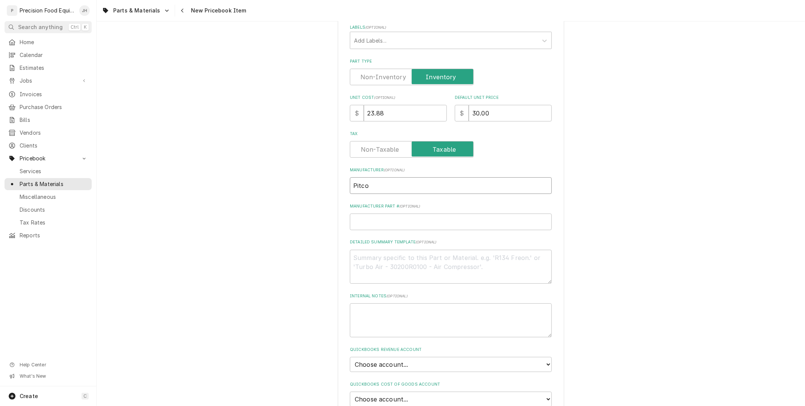
type input "Pitco"
click at [424, 214] on input "Manufacturer Part # ( optional )" at bounding box center [451, 222] width 202 height 17
type textarea "x"
type input "6"
type textarea "x"
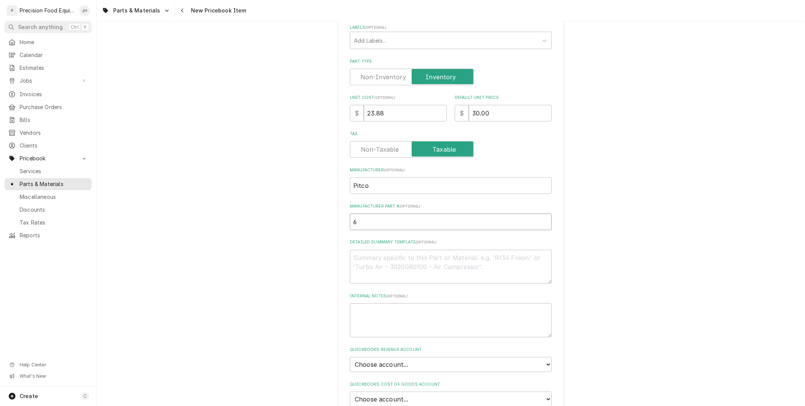
type input "60"
type textarea "x"
type input "600"
type textarea "x"
type input "6006"
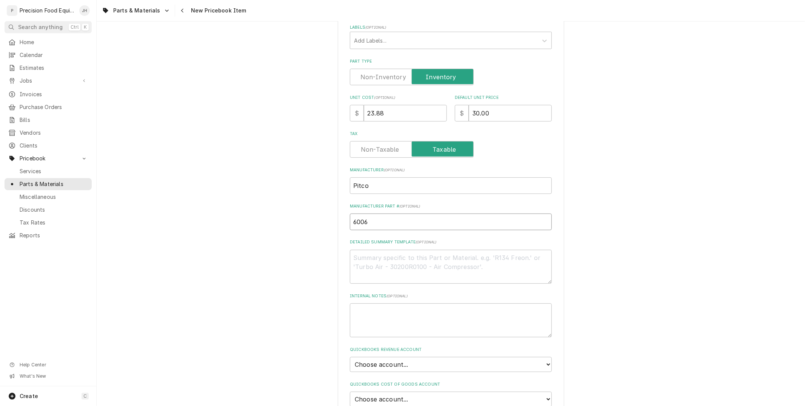
type textarea "x"
type input "60068"
type textarea "x"
type input "600683"
type textarea "x"
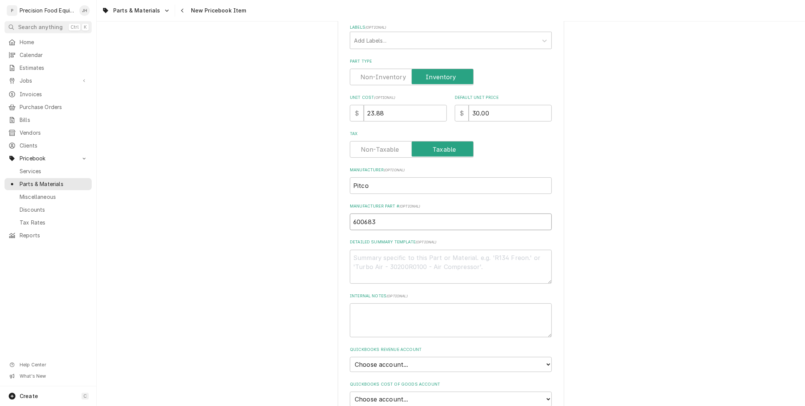
type input "6006830"
type textarea "x"
type input "60068307"
click at [484, 180] on input "Pitco" at bounding box center [451, 185] width 202 height 17
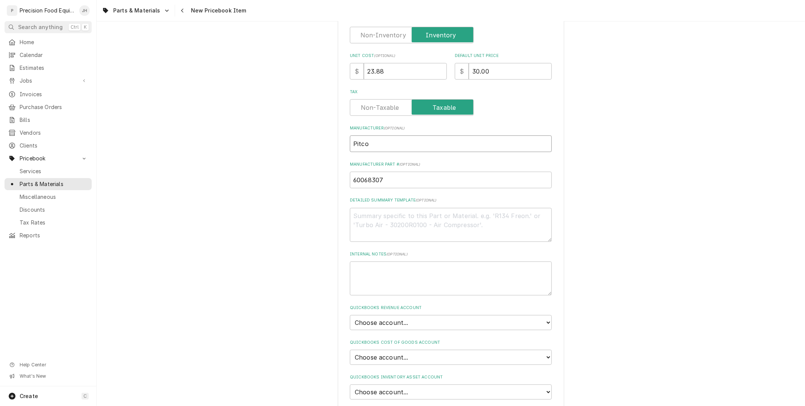
scroll to position [0, 0]
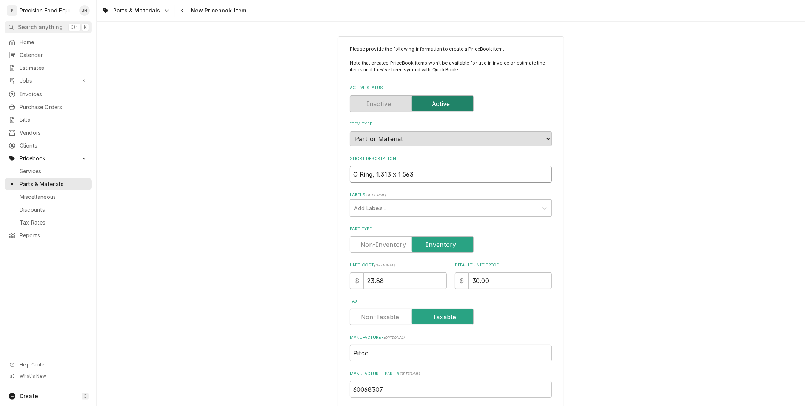
drag, startPoint x: 413, startPoint y: 175, endPoint x: 332, endPoint y: 177, distance: 81.1
click at [535, 306] on div "Tax" at bounding box center [451, 311] width 202 height 27
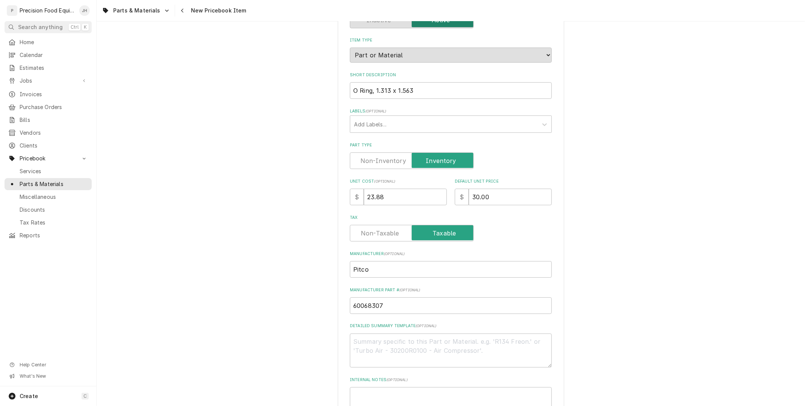
scroll to position [168, 0]
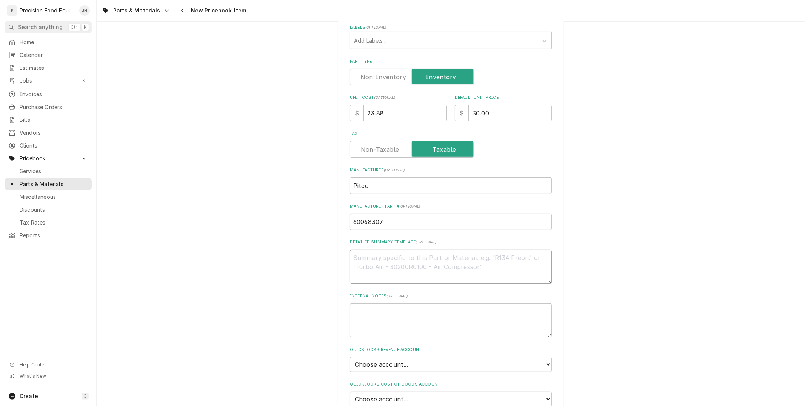
click at [418, 262] on textarea "Detailed Summary Template ( optional )" at bounding box center [451, 267] width 202 height 34
paste textarea "O Ring, 1.313 x 1.563"
type textarea "x"
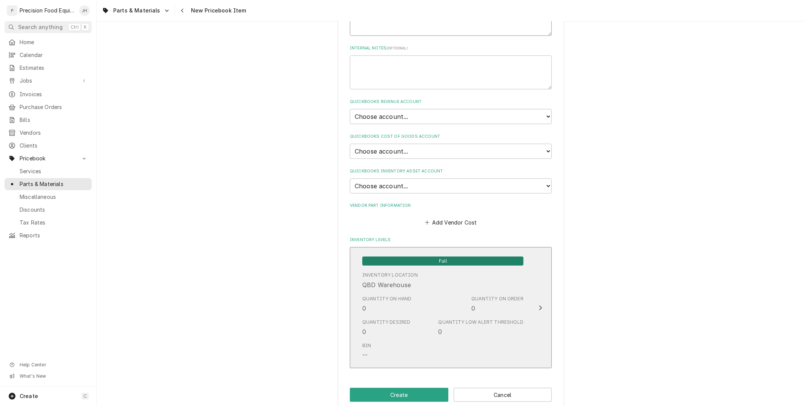
scroll to position [419, 0]
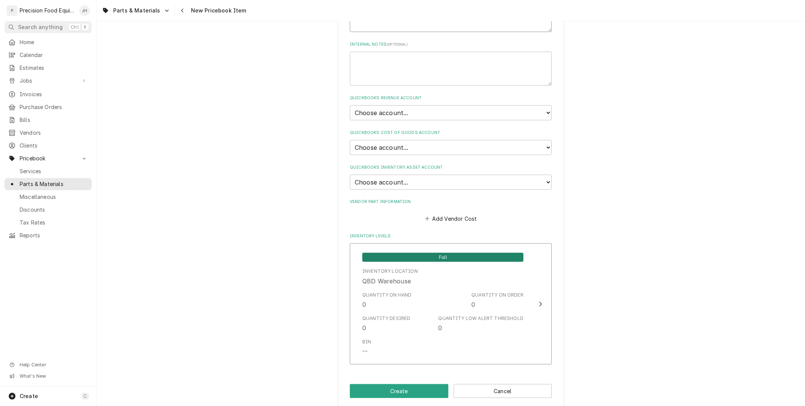
type textarea "O Ring, 1.313 x 1.563"
click at [418, 111] on select "Choose account... Discount Income Misc Income Non taxable issues 46600: Parts a…" at bounding box center [451, 112] width 202 height 15
select select "8000000A-1210141275"
click at [350, 105] on select "Choose account... Discount Income Misc Income Non taxable issues 46600: Parts a…" at bounding box center [451, 112] width 202 height 15
type textarea "x"
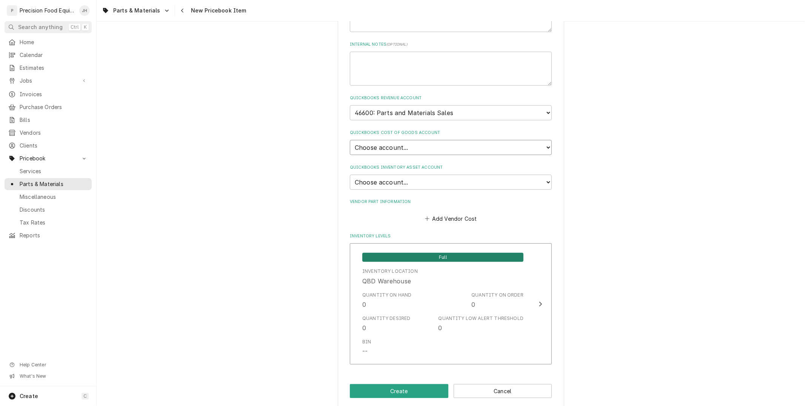
click at [421, 144] on select "Choose account... Loss Expense Loss Expense 11/3/2014 Loss Expense 11/4/2014 Co…" at bounding box center [451, 147] width 202 height 15
select select "80000023-1210145225"
click at [350, 140] on select "Choose account... Loss Expense Loss Expense 11/3/2014 Loss Expense 11/4/2014 Co…" at bounding box center [451, 147] width 202 height 15
type textarea "x"
click at [415, 181] on select "Choose account... Undeposited Funds Inventory Asset Payroll Asset" at bounding box center [451, 182] width 202 height 15
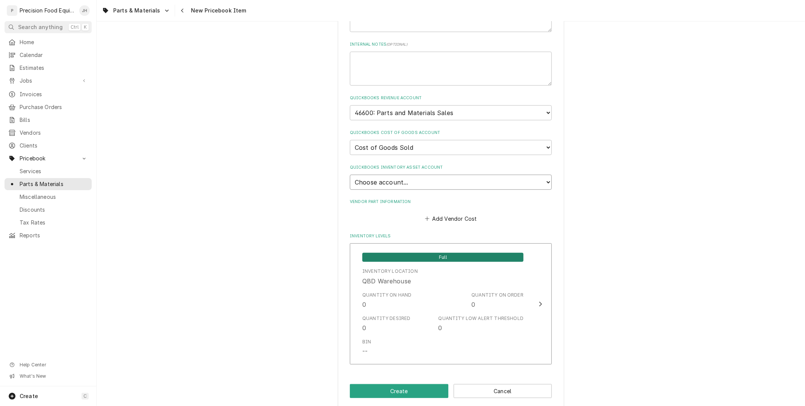
select select "80000022-1210145225"
click at [350, 175] on select "Choose account... Undeposited Funds Inventory Asset Payroll Asset" at bounding box center [451, 182] width 202 height 15
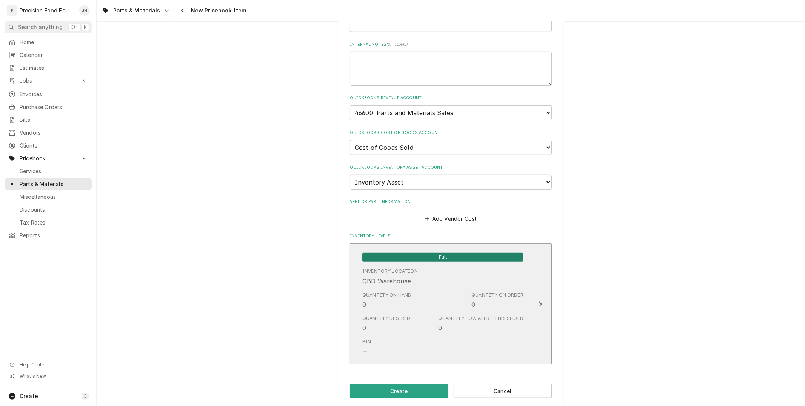
click at [420, 300] on div "Quantity on Hand 0 Quantity on Order 0" at bounding box center [442, 300] width 161 height 23
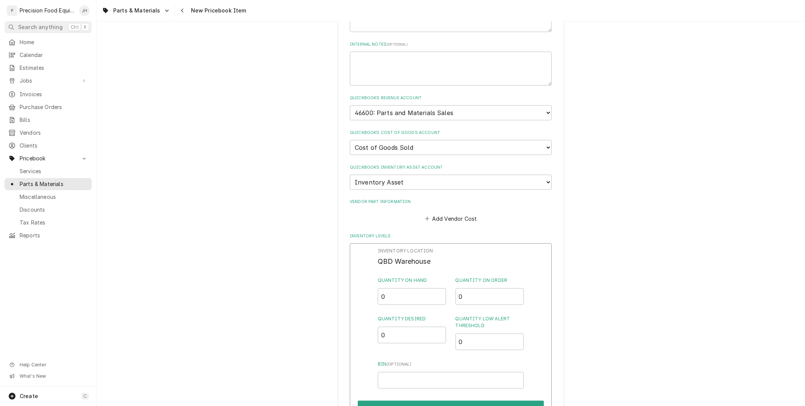
click at [454, 209] on div "Add Vendor Cost" at bounding box center [451, 216] width 202 height 15
click at [452, 213] on button "Add Vendor Cost" at bounding box center [450, 218] width 55 height 11
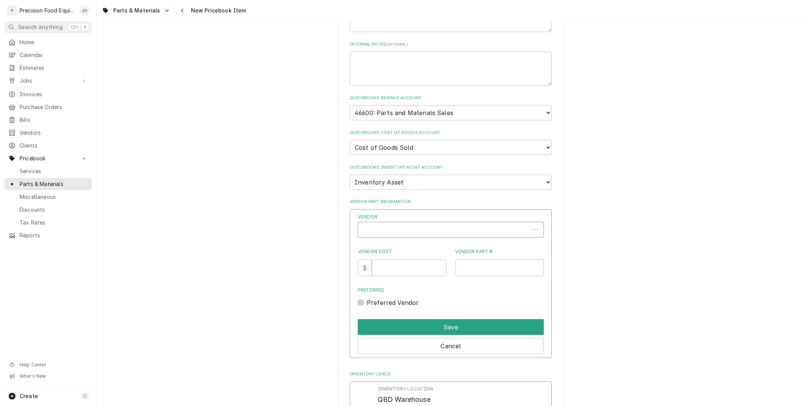
click at [441, 224] on div "Vendor" at bounding box center [443, 233] width 163 height 18
type textarea "x"
type input "eb"
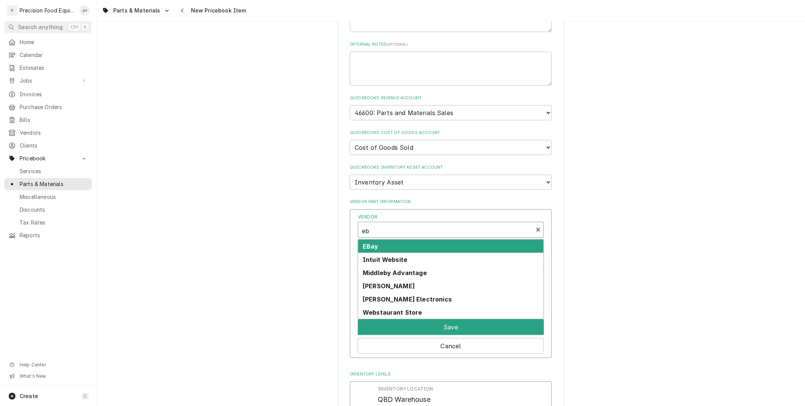
click at [412, 242] on div "EBay" at bounding box center [450, 246] width 185 height 13
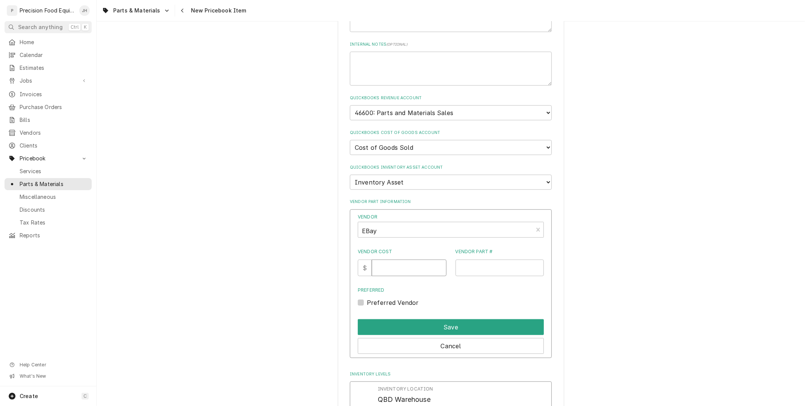
click at [416, 263] on input "Vendor Cost" at bounding box center [409, 268] width 74 height 17
type input "23.88"
click at [507, 262] on input "Vendor Part #" at bounding box center [499, 268] width 89 height 17
type input "60068307"
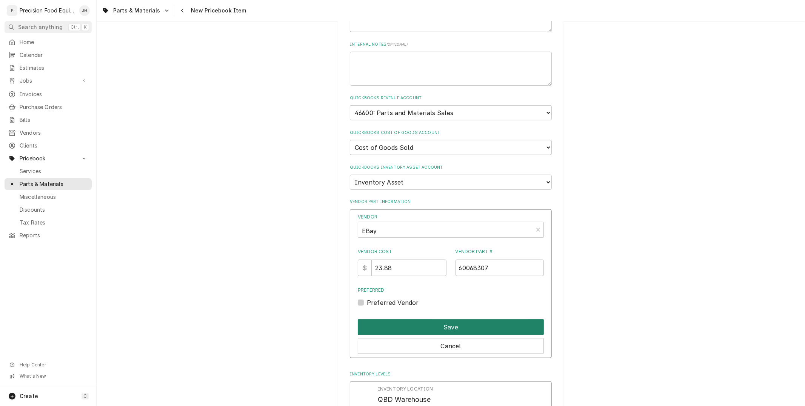
click at [475, 319] on button "Save" at bounding box center [451, 327] width 186 height 16
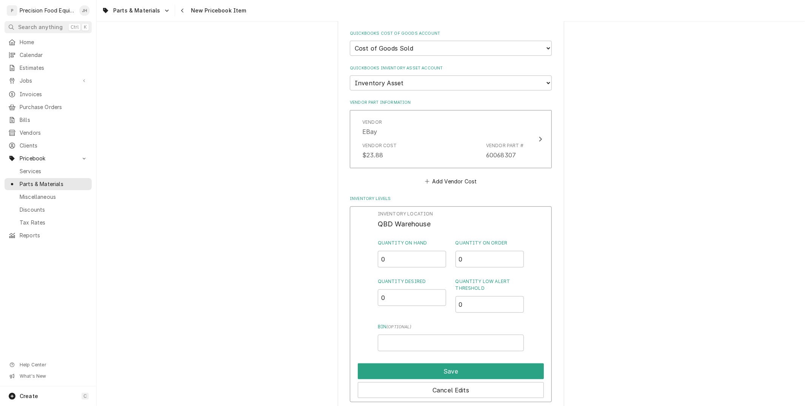
scroll to position [560, 0]
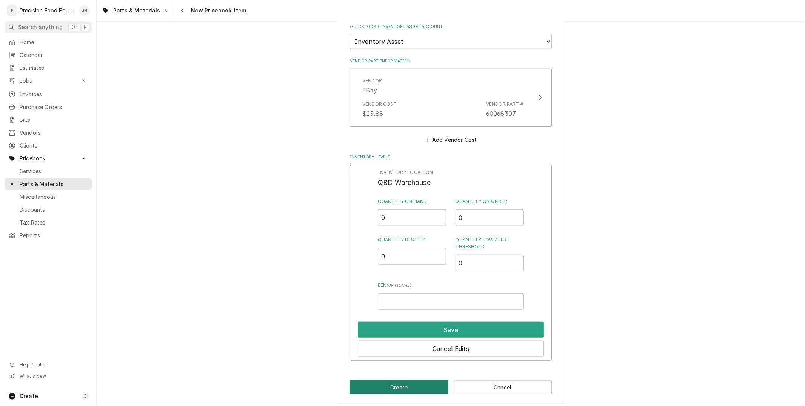
click at [417, 383] on button "Create" at bounding box center [399, 387] width 98 height 14
type textarea "x"
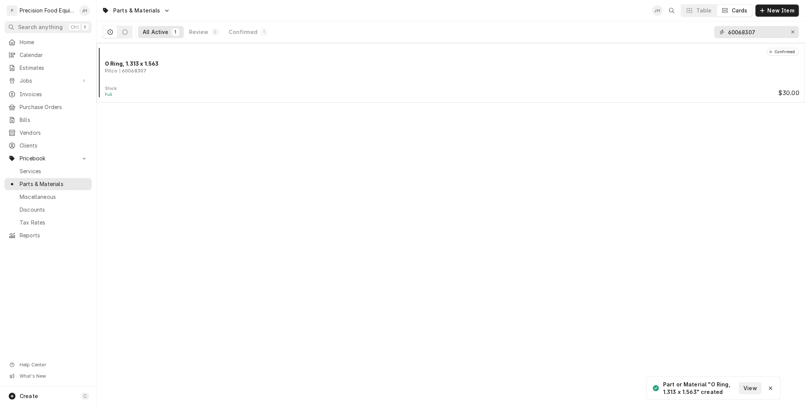
click at [774, 31] on input "60068307" at bounding box center [756, 32] width 57 height 12
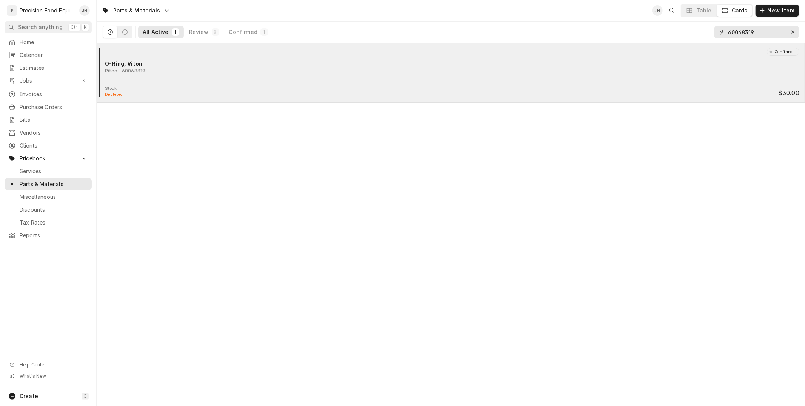
type input "60068319"
click at [641, 87] on div "Stock: Depleted $30.00" at bounding box center [451, 92] width 702 height 12
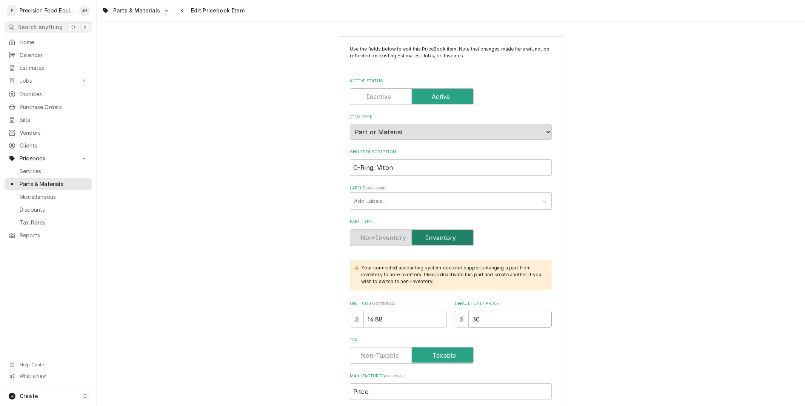
click at [503, 319] on input "30" at bounding box center [510, 319] width 83 height 17
type textarea "x"
type input "3"
type textarea "x"
type input "31"
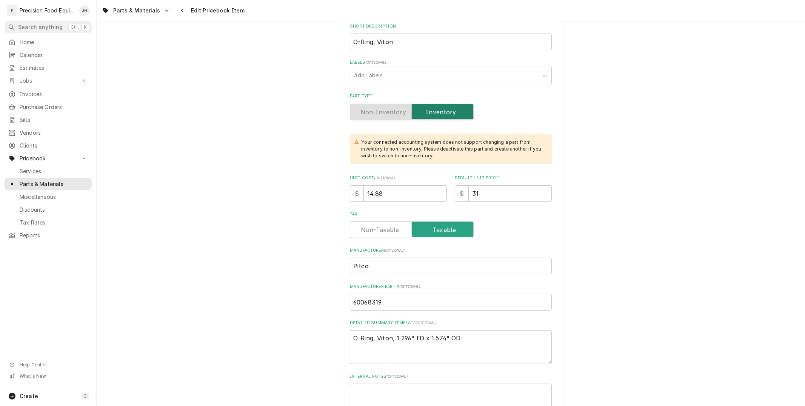
click at [518, 221] on div "Tax" at bounding box center [451, 229] width 202 height 17
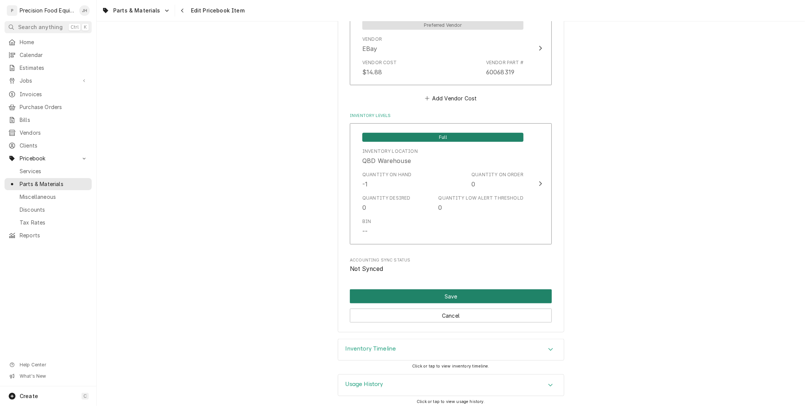
click at [460, 290] on button "Save" at bounding box center [451, 296] width 202 height 14
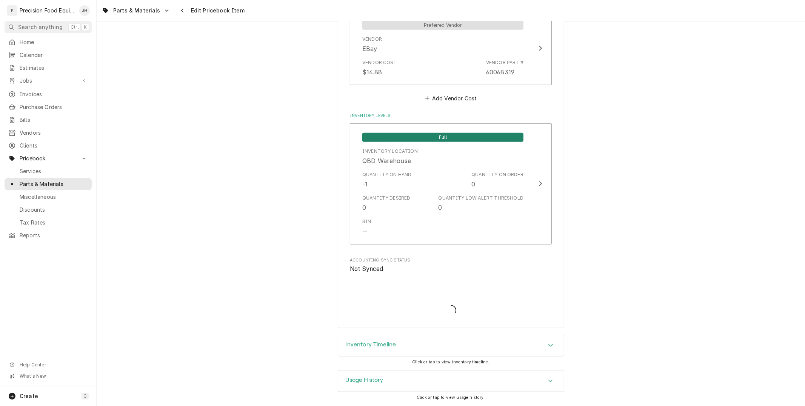
scroll to position [651, 0]
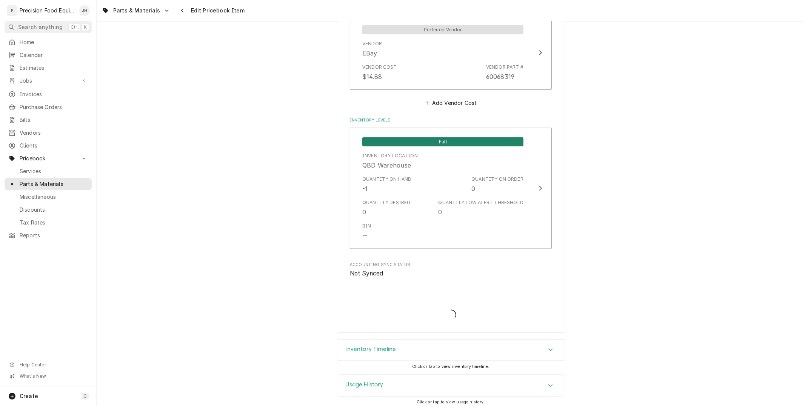
type textarea "x"
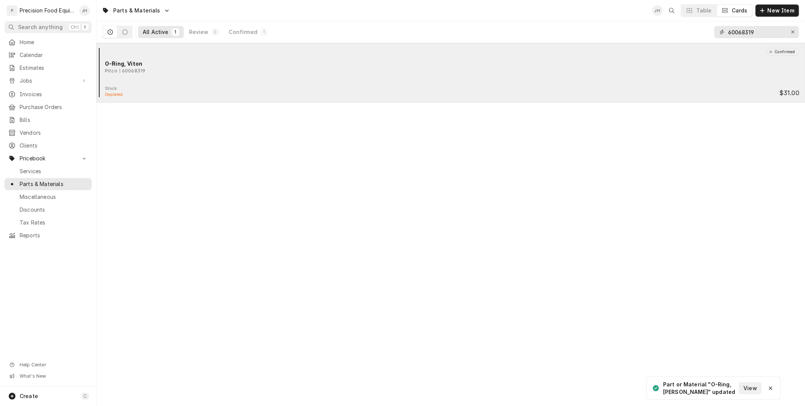
drag, startPoint x: 763, startPoint y: 32, endPoint x: 565, endPoint y: 68, distance: 200.7
click at [565, 67] on div "Parts & Materials JH Table Cards New Item All Active 1 Review 0 Confirmed 1 600…" at bounding box center [451, 203] width 708 height 406
type input "6012850"
click at [564, 70] on div "Pitco 60128501-C" at bounding box center [452, 71] width 694 height 7
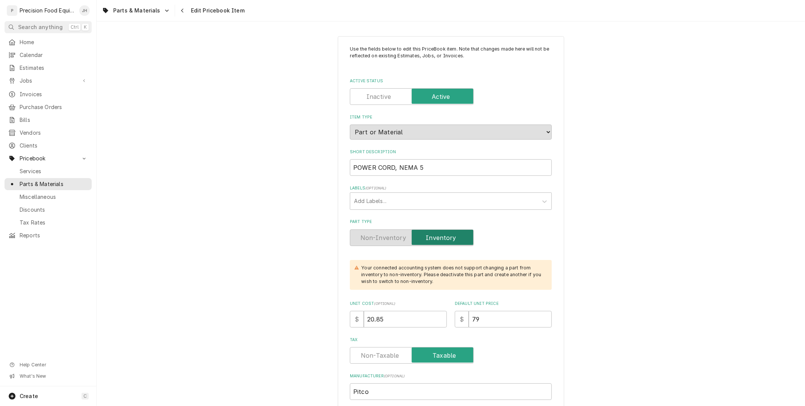
type textarea "x"
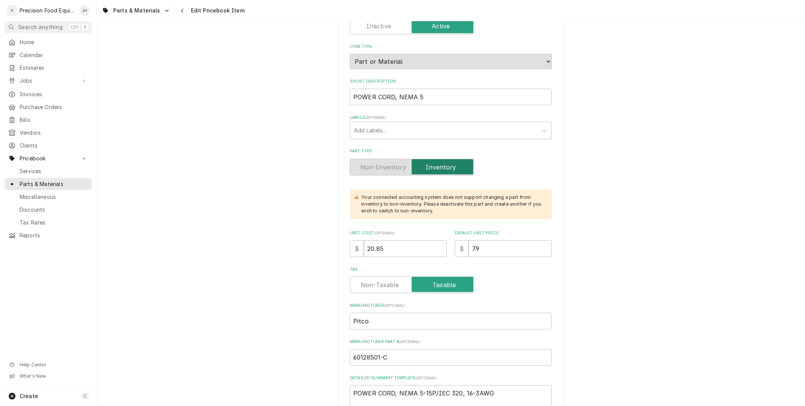
scroll to position [84, 0]
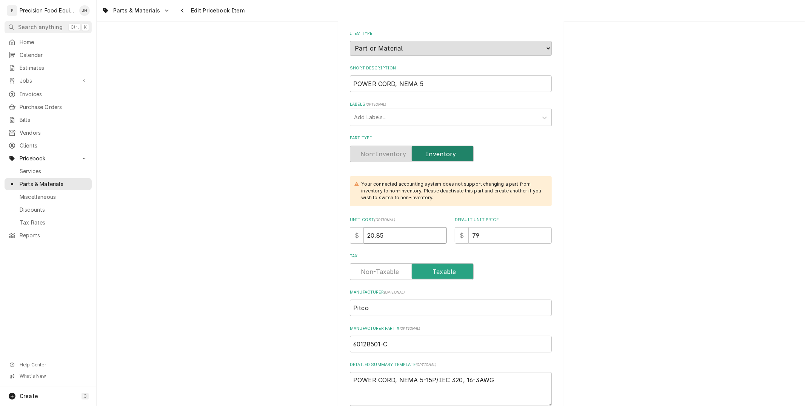
click at [406, 237] on input "20.85" at bounding box center [405, 235] width 83 height 17
type input "20.8"
type textarea "x"
type input "20"
type textarea "x"
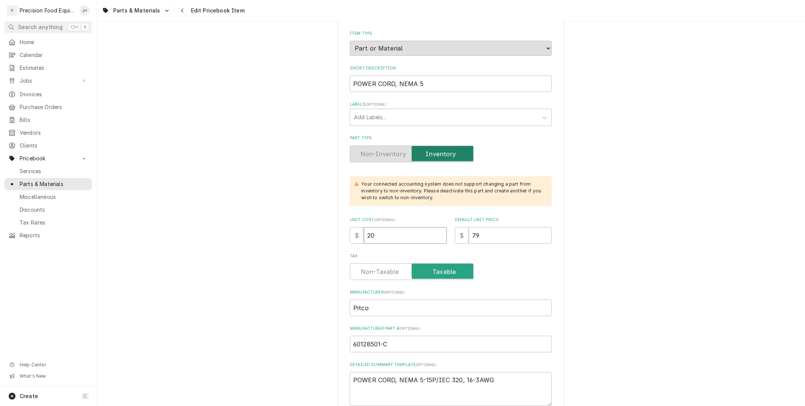
type input "20.2"
type textarea "x"
type input "20.26"
click at [505, 237] on input "79" at bounding box center [510, 235] width 83 height 17
drag, startPoint x: 409, startPoint y: 259, endPoint x: 302, endPoint y: 278, distance: 108.0
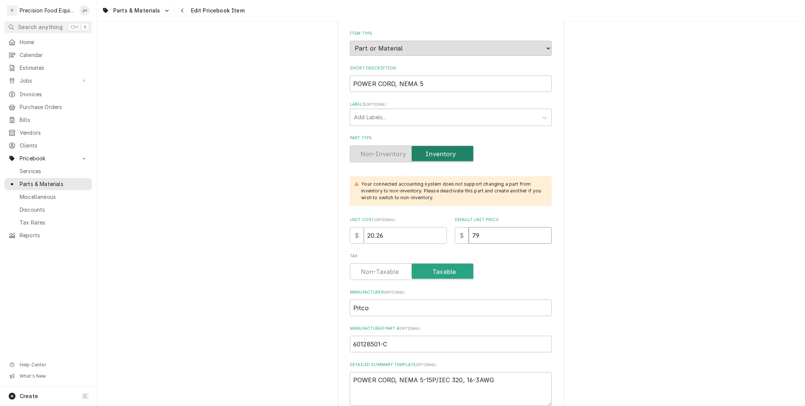
type textarea "x"
type input "8"
type textarea "x"
type input "87"
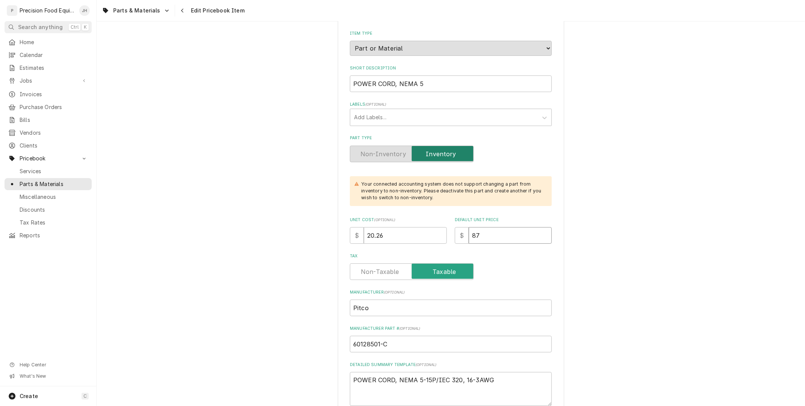
type textarea "x"
type input "87.0"
type textarea "x"
type input "87.00"
click at [505, 261] on div "Tax" at bounding box center [451, 266] width 202 height 27
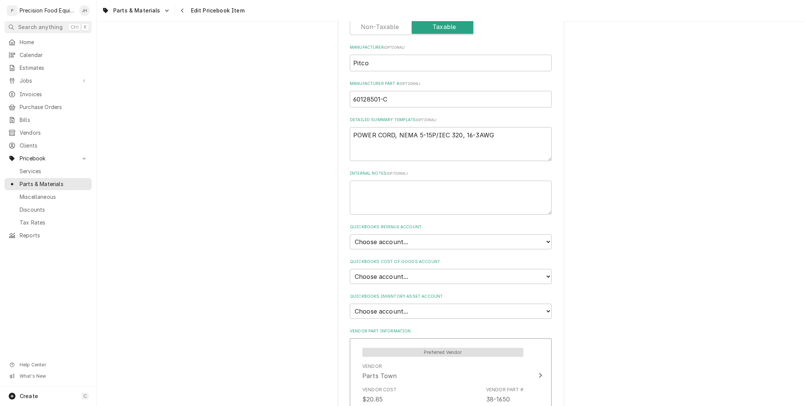
scroll to position [335, 0]
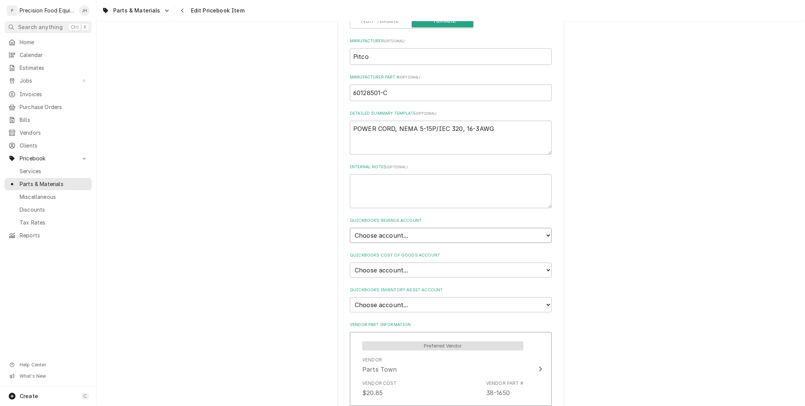
click at [409, 234] on select "Choose account... Discount Income Misc Income Non taxable issues 46600: Parts a…" at bounding box center [451, 235] width 202 height 15
select select "8000000A-1210141275"
click at [350, 228] on select "Choose account... Discount Income Misc Income Non taxable issues 46600: Parts a…" at bounding box center [451, 235] width 202 height 15
type textarea "x"
click at [406, 267] on select "Choose account... Loss Expense Loss Expense 11/3/2014 Loss Expense 11/4/2014 Co…" at bounding box center [451, 270] width 202 height 15
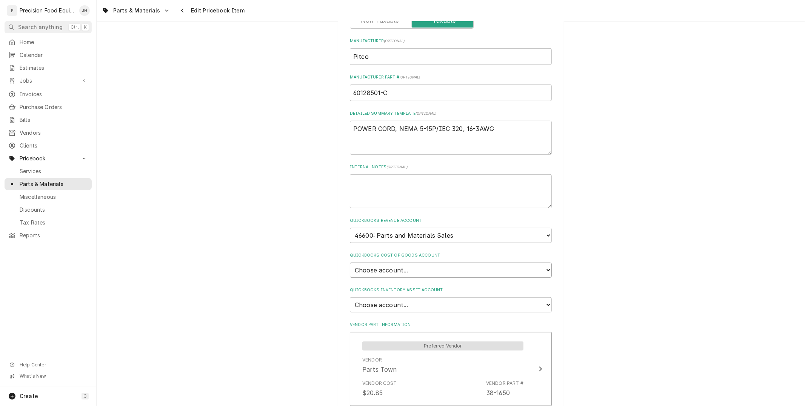
select select "80000023-1210145225"
click at [350, 263] on select "Choose account... Loss Expense Loss Expense 11/3/2014 Loss Expense 11/4/2014 Co…" at bounding box center [451, 270] width 202 height 15
type textarea "x"
click at [413, 303] on select "Choose account... Undeposited Funds Inventory Asset Payroll Asset" at bounding box center [451, 304] width 202 height 15
select select "80000022-1210145225"
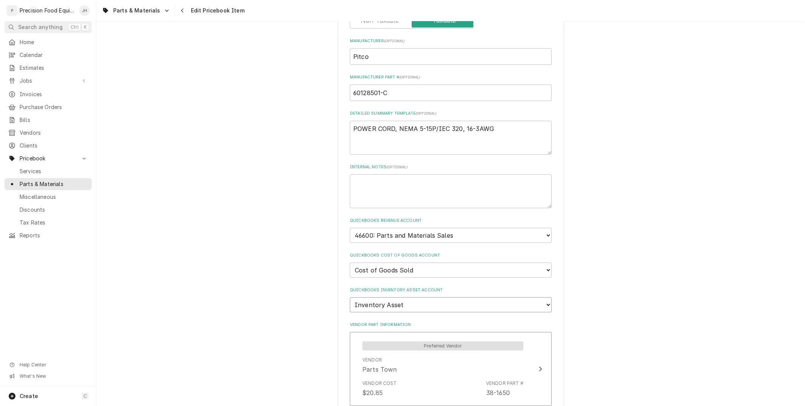
click at [350, 297] on select "Choose account... Undeposited Funds Inventory Asset Payroll Asset" at bounding box center [451, 304] width 202 height 15
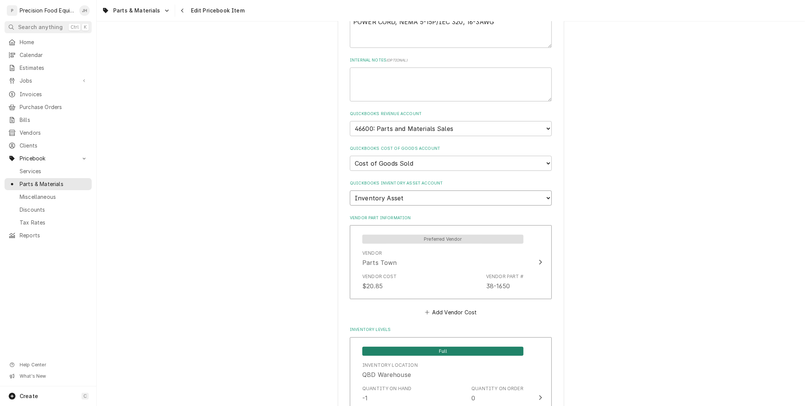
scroll to position [461, 0]
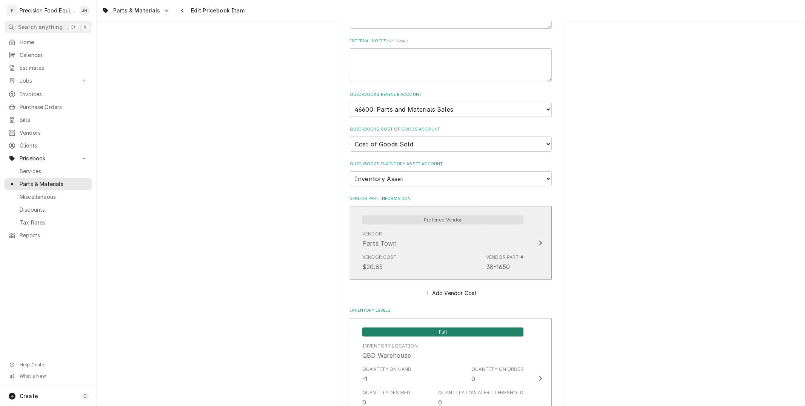
click at [423, 239] on div "Vendor Parts Town" at bounding box center [442, 239] width 161 height 23
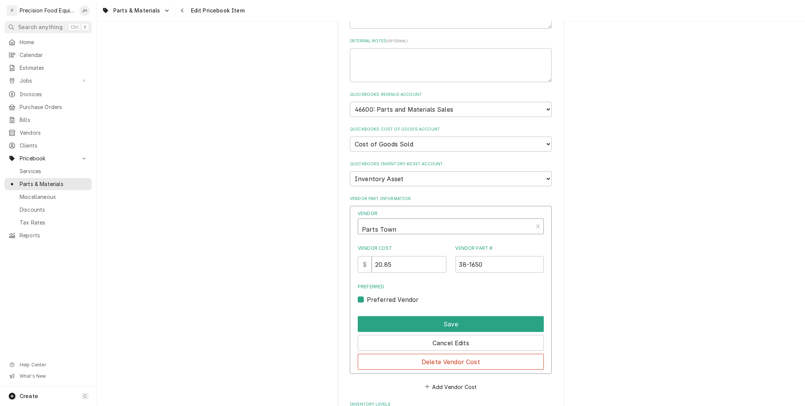
type textarea "x"
click at [415, 225] on div "Vendor" at bounding box center [445, 229] width 167 height 18
type input "gl"
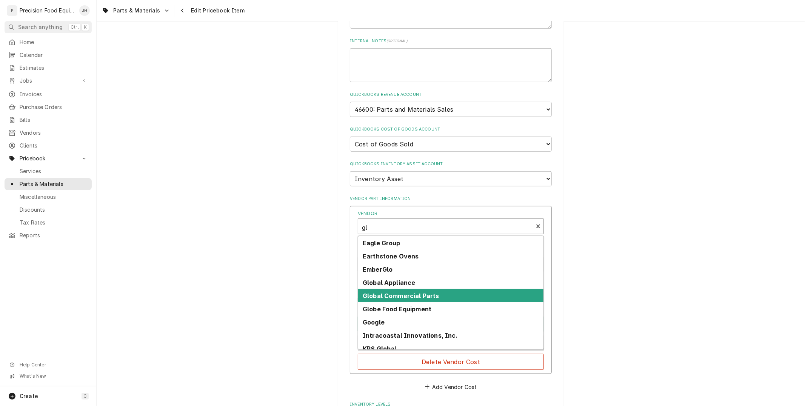
click at [418, 293] on strong "Global Commercial Parts" at bounding box center [401, 296] width 77 height 8
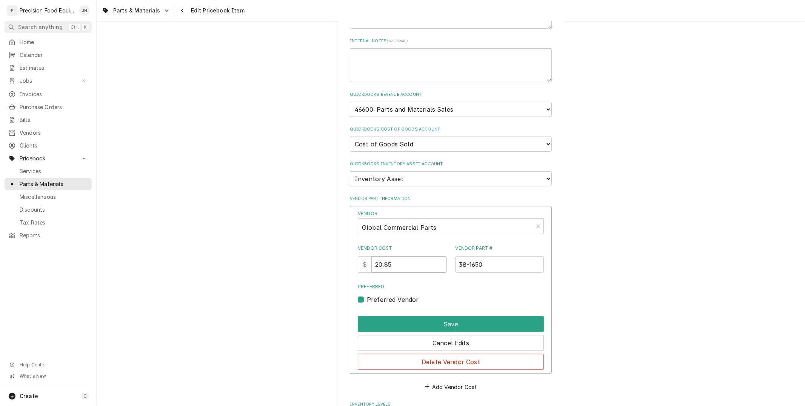
drag, startPoint x: 406, startPoint y: 259, endPoint x: 337, endPoint y: 265, distance: 68.6
click at [340, 264] on div "Use the fields below to edit this PriceBook item. Note that changes made here w…" at bounding box center [451, 98] width 226 height 1046
type input "20.26"
click at [475, 270] on div "Vendor Global Commercial Parts Vendor Cost $ 20.26 Vendor Part # 38-1650 Prefer…" at bounding box center [451, 257] width 186 height 94
drag, startPoint x: 498, startPoint y: 258, endPoint x: 319, endPoint y: 320, distance: 189.1
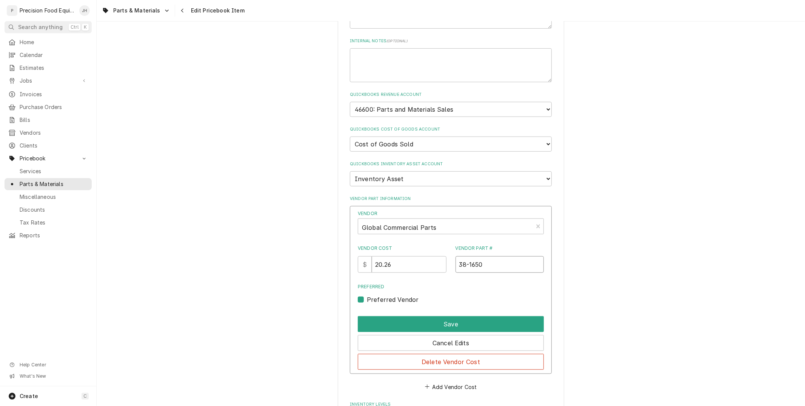
click at [320, 320] on div "Use the fields below to edit this PriceBook item. Note that changes made here w…" at bounding box center [451, 97] width 708 height 1059
type input "60128501-c"
click at [474, 317] on button "Save" at bounding box center [451, 324] width 186 height 16
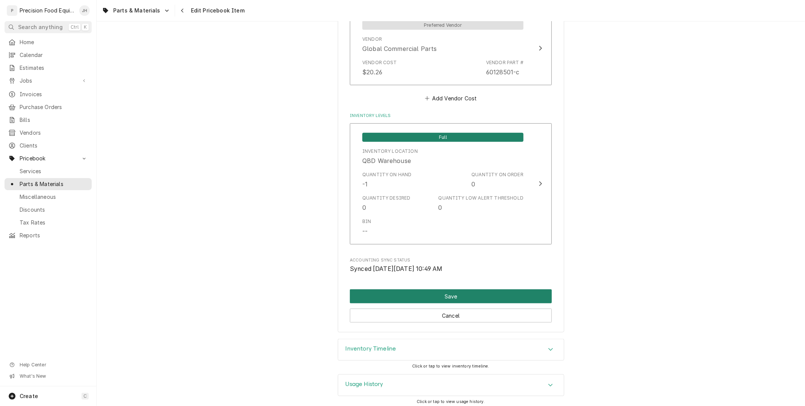
click at [469, 292] on button "Save" at bounding box center [451, 296] width 202 height 14
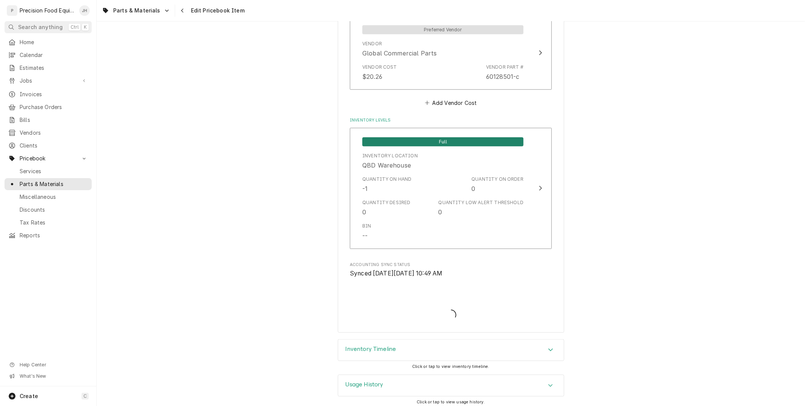
type textarea "x"
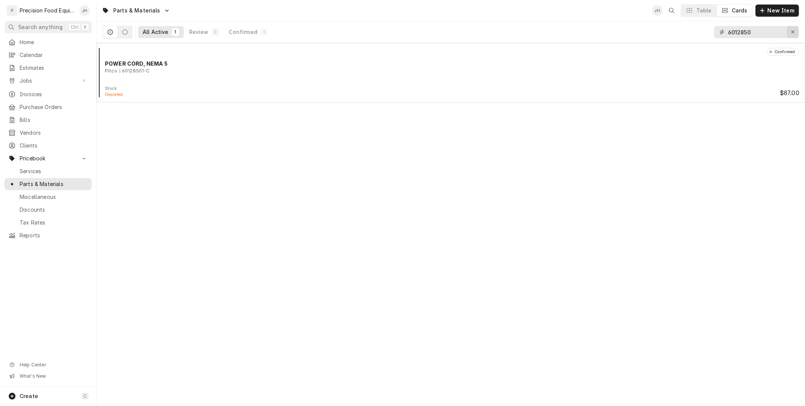
click at [791, 32] on icon "Erase input" at bounding box center [793, 31] width 4 height 5
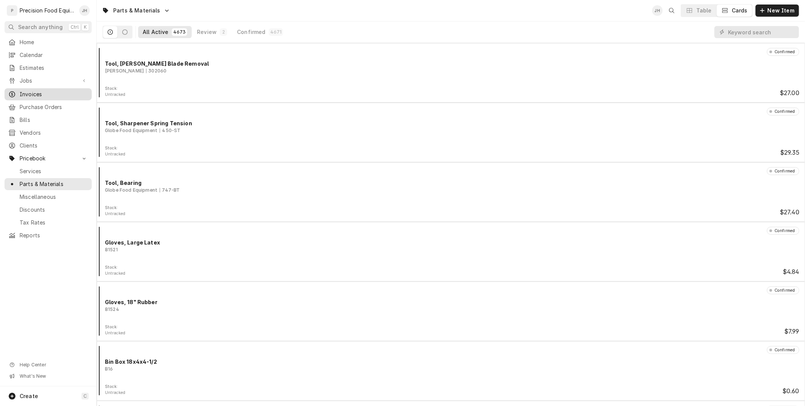
click at [48, 94] on span "Invoices" at bounding box center [54, 95] width 68 height 8
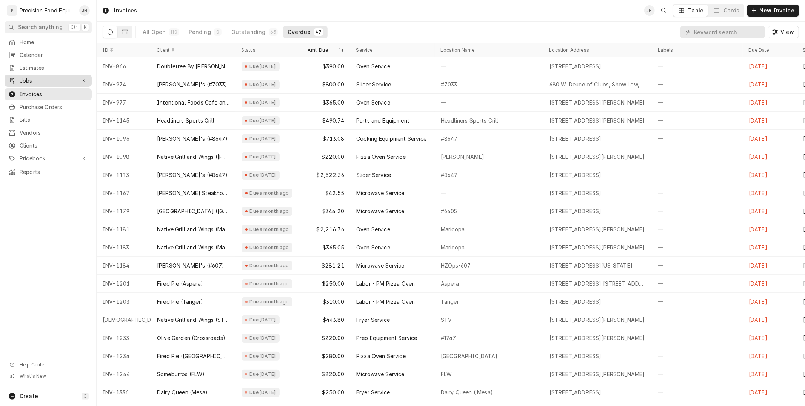
click at [64, 81] on span "Jobs" at bounding box center [48, 81] width 57 height 8
click at [62, 89] on div "Jobs" at bounding box center [48, 93] width 84 height 9
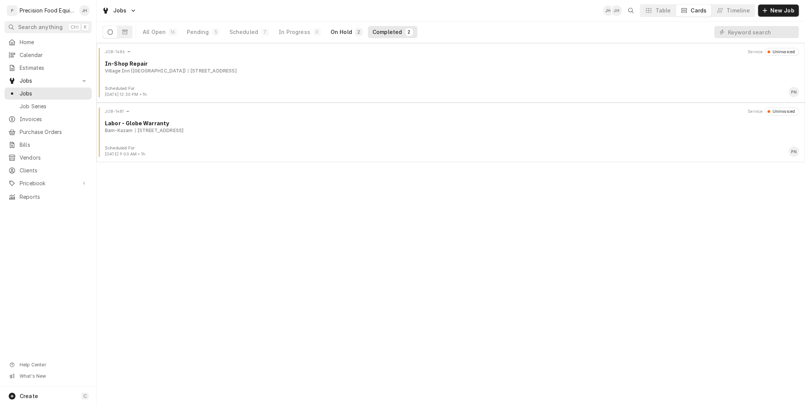
click at [351, 27] on button "On Hold 2" at bounding box center [346, 32] width 41 height 12
click at [243, 33] on div "Scheduled" at bounding box center [243, 32] width 29 height 8
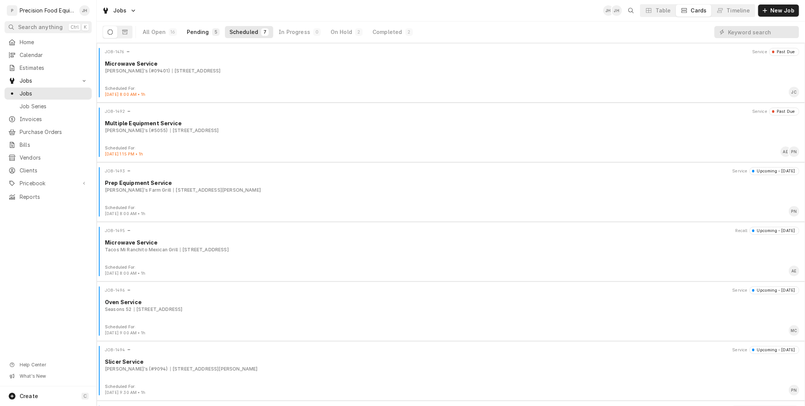
click at [206, 32] on button "Pending 5" at bounding box center [203, 32] width 42 height 12
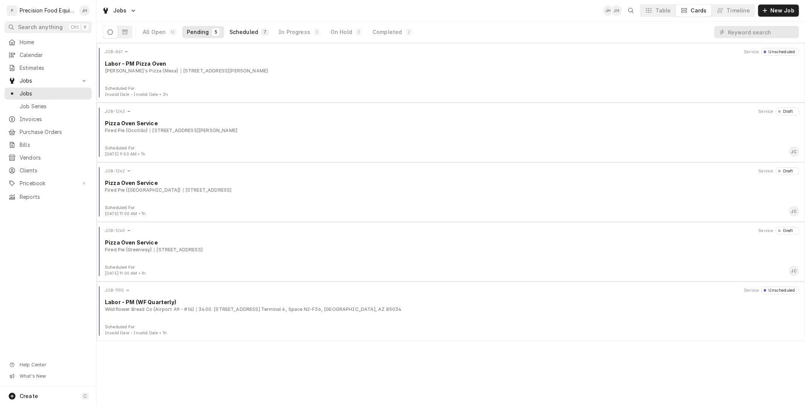
click at [263, 32] on div "7" at bounding box center [265, 32] width 5 height 6
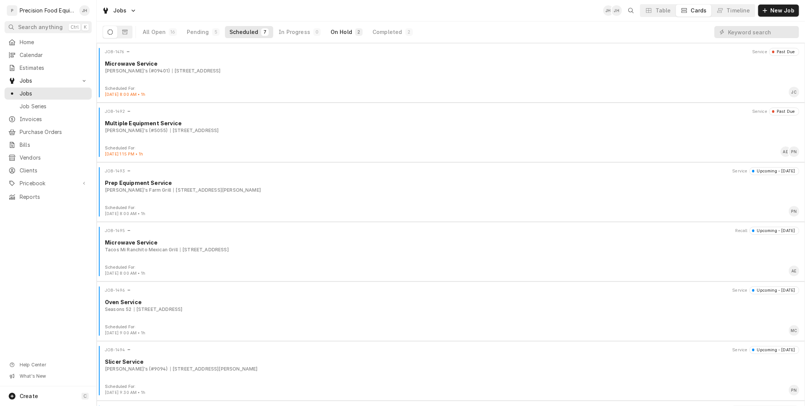
click at [332, 29] on div "On Hold" at bounding box center [342, 32] width 22 height 8
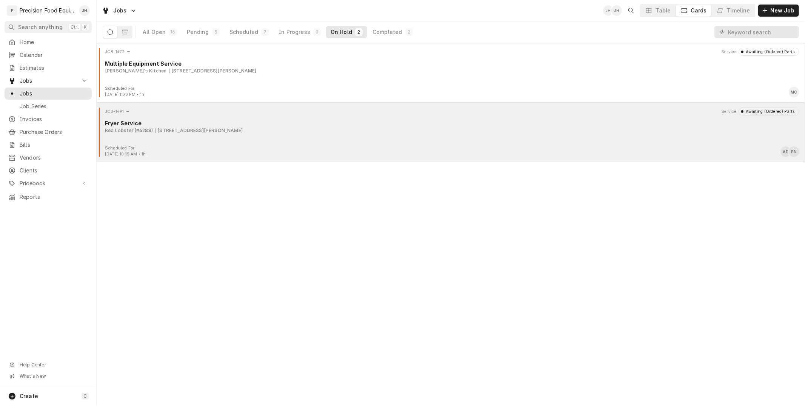
click at [223, 127] on div "13709 W. Bell Rd., Surprise, AZ 85374" at bounding box center [199, 130] width 88 height 7
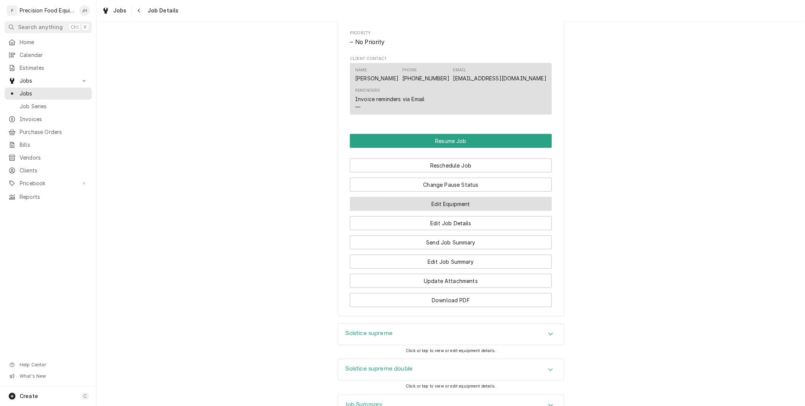
scroll to position [640, 0]
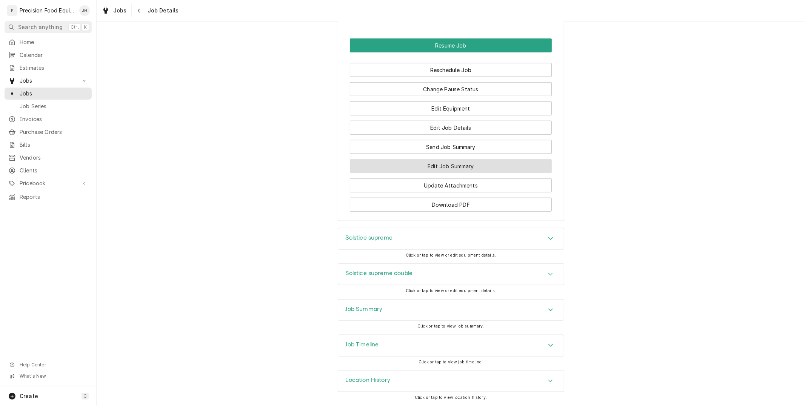
click at [466, 163] on button "Edit Job Summary" at bounding box center [451, 166] width 202 height 14
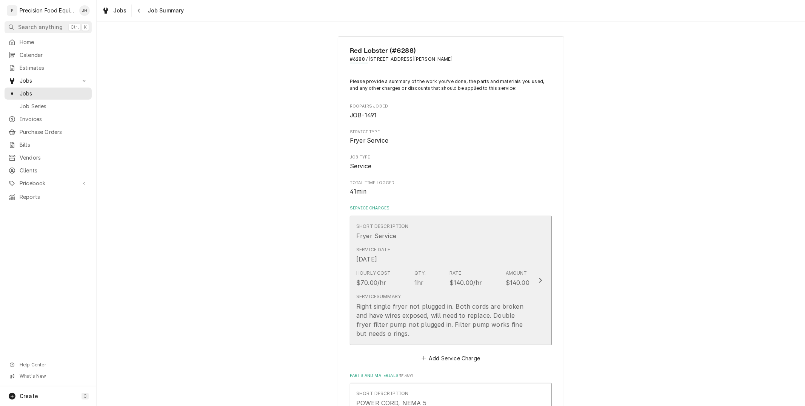
scroll to position [377, 0]
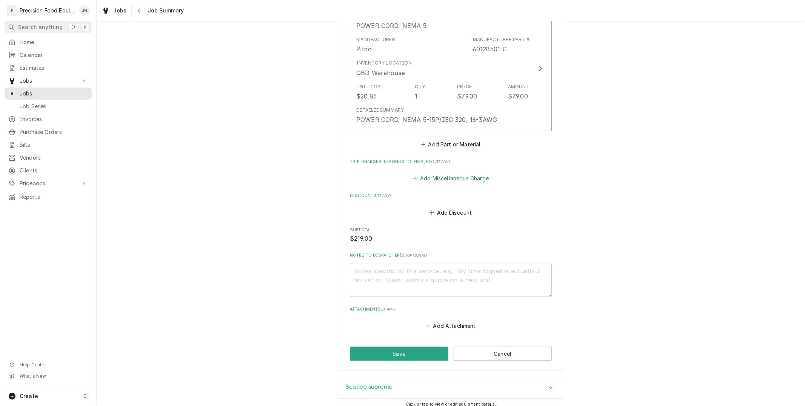
click at [445, 178] on button "Add Miscellaneous Charge" at bounding box center [450, 178] width 78 height 11
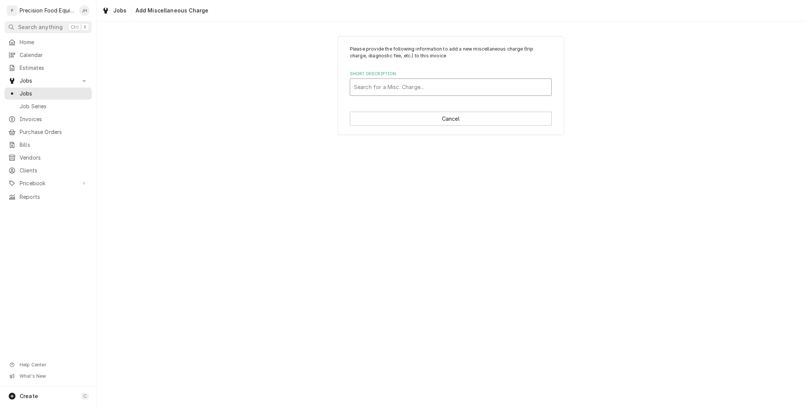
click at [382, 92] on div "Short Description" at bounding box center [451, 87] width 194 height 14
type input "fre"
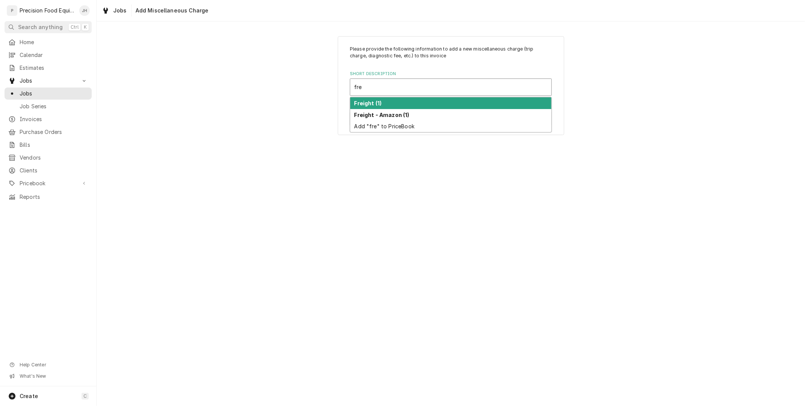
click at [389, 98] on div "Freight (1)" at bounding box center [450, 103] width 201 height 12
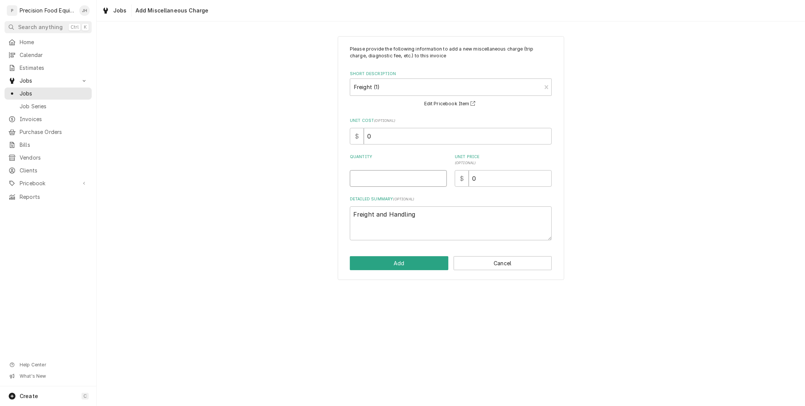
click at [421, 179] on input "Quantity" at bounding box center [398, 178] width 97 height 17
type textarea "x"
type input "1"
drag, startPoint x: 500, startPoint y: 181, endPoint x: 232, endPoint y: 254, distance: 278.0
click at [232, 254] on div "Please provide the following information to add a new miscellaneous charge (tri…" at bounding box center [451, 157] width 708 height 257
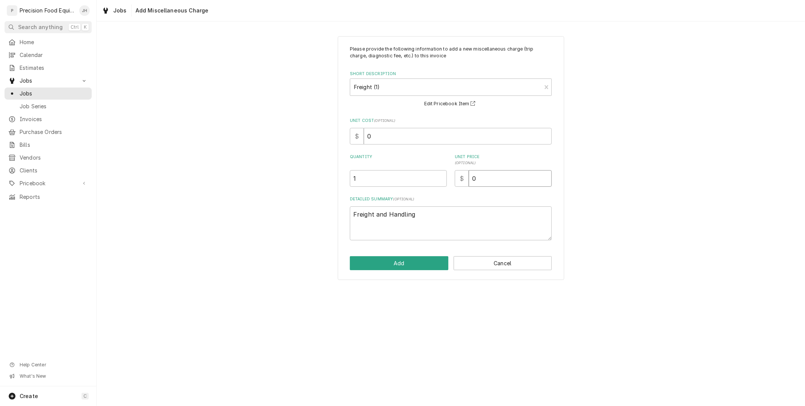
type textarea "x"
type input "4"
type textarea "x"
type input "40"
type textarea "x"
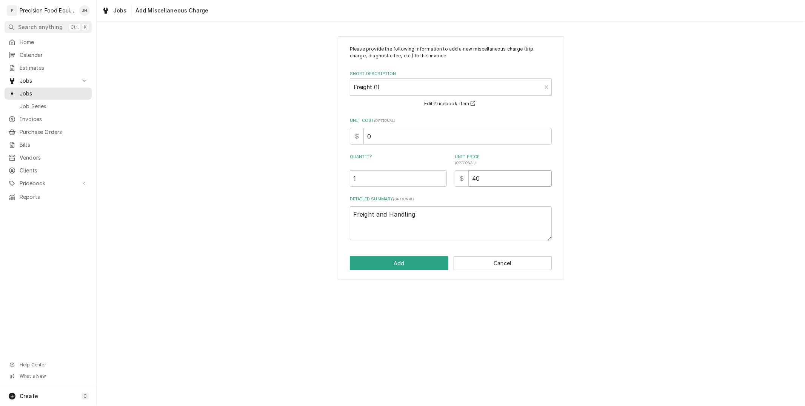
type input "40.9"
type textarea "x"
type input "40.95"
click at [378, 268] on button "Add" at bounding box center [399, 263] width 98 height 14
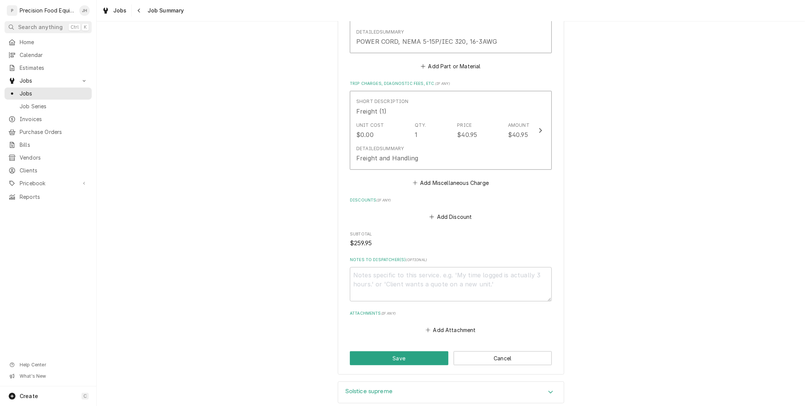
scroll to position [461, 0]
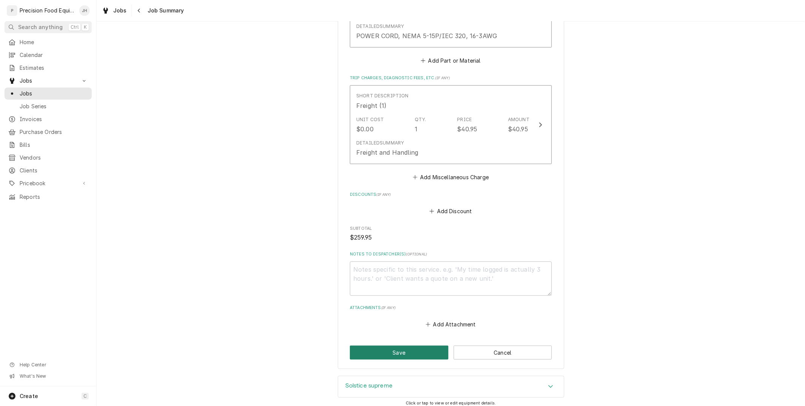
click at [405, 356] on button "Save" at bounding box center [399, 353] width 98 height 14
type textarea "x"
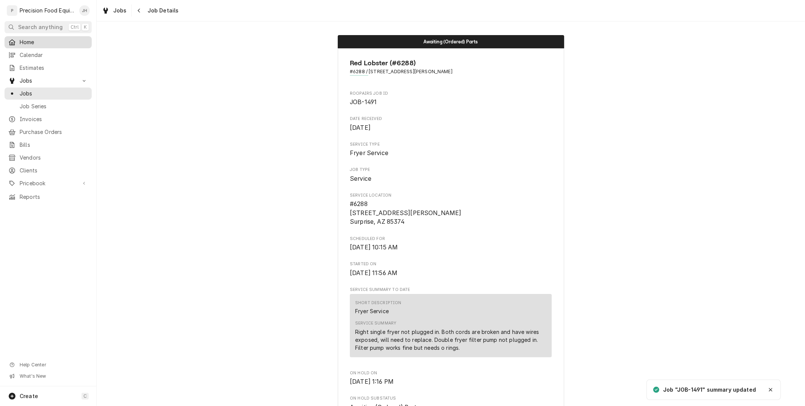
click at [29, 48] on link "Home" at bounding box center [48, 42] width 87 height 12
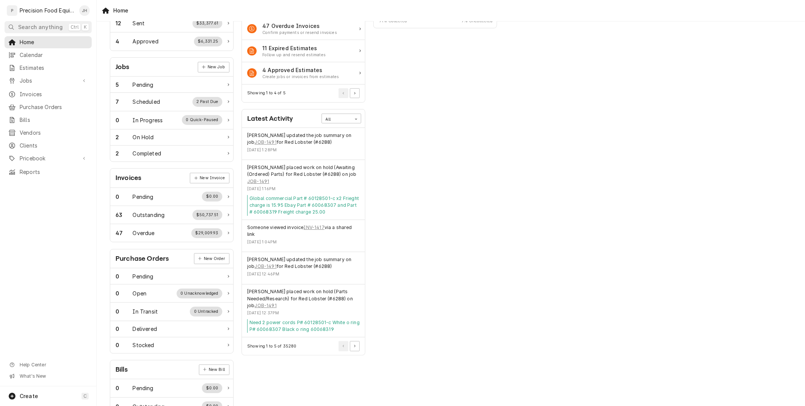
scroll to position [84, 0]
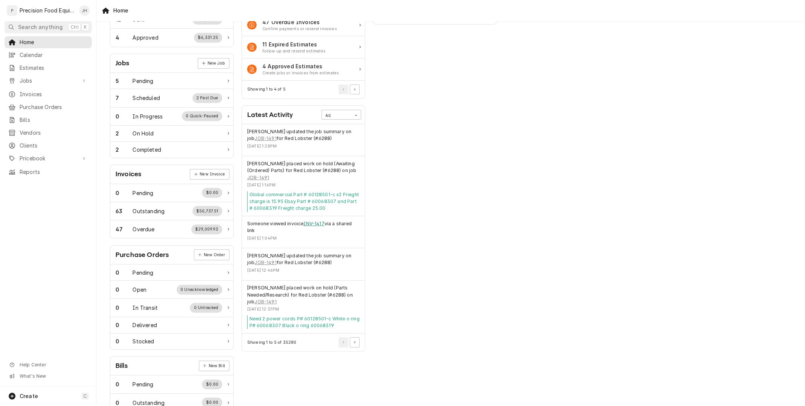
click at [317, 227] on link "INV-1417" at bounding box center [314, 223] width 21 height 7
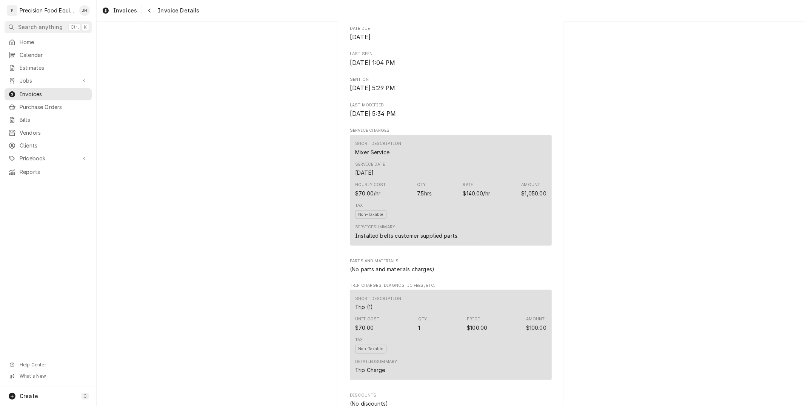
scroll to position [126, 0]
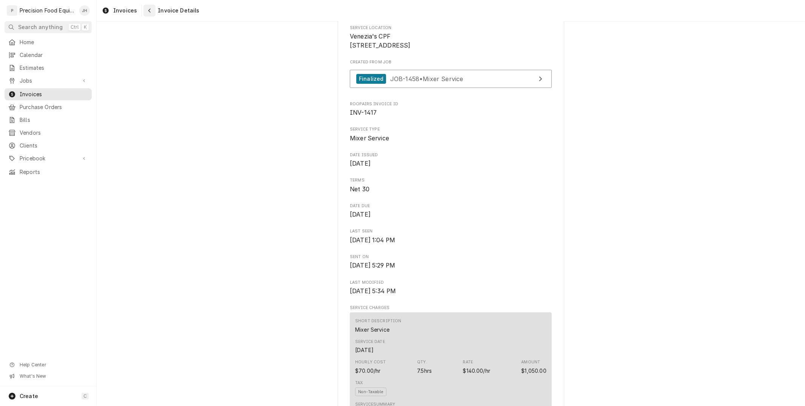
click at [148, 10] on icon "Navigate back" at bounding box center [149, 10] width 3 height 5
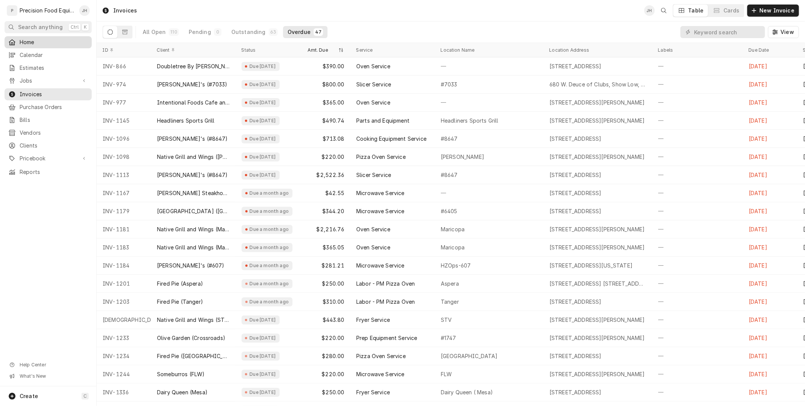
click at [18, 45] on div "Home" at bounding box center [48, 42] width 80 height 8
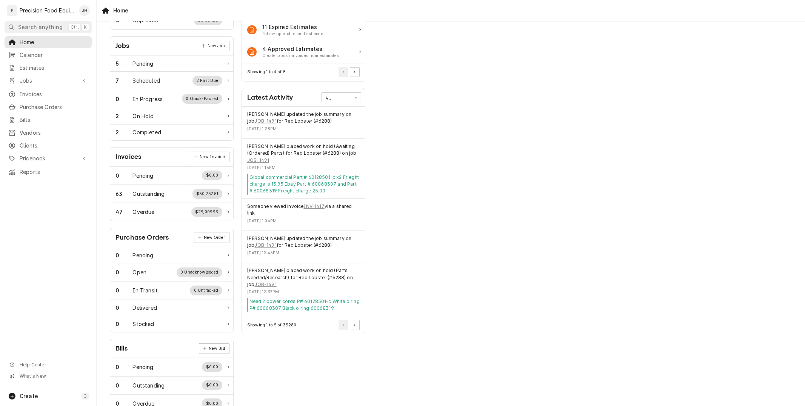
scroll to position [122, 0]
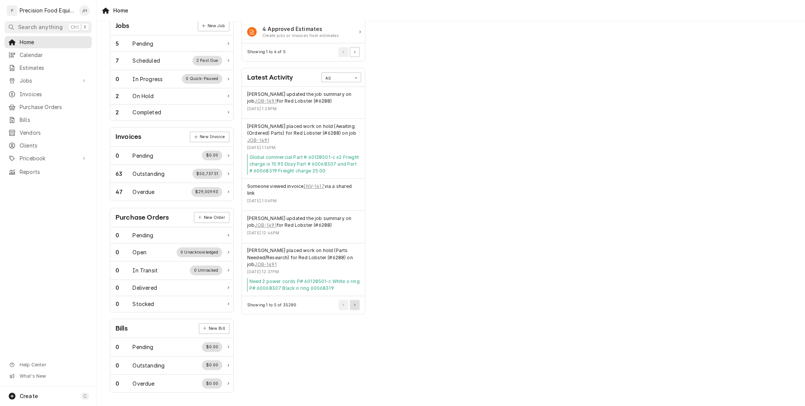
click at [352, 304] on button "Pagination Controls" at bounding box center [355, 305] width 10 height 10
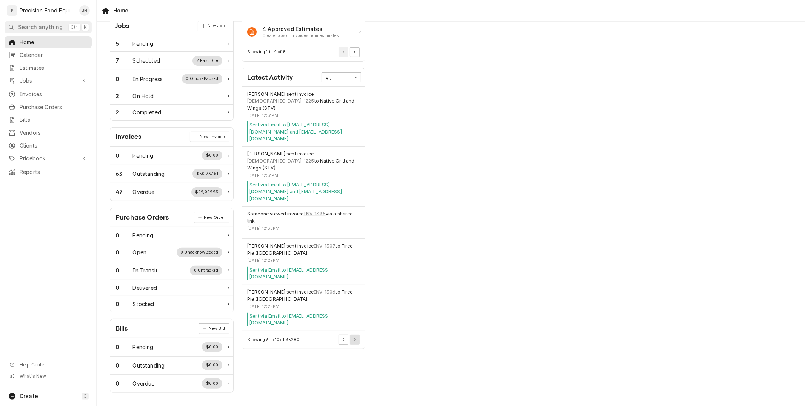
click at [352, 335] on button "Pagination Controls" at bounding box center [355, 340] width 10 height 10
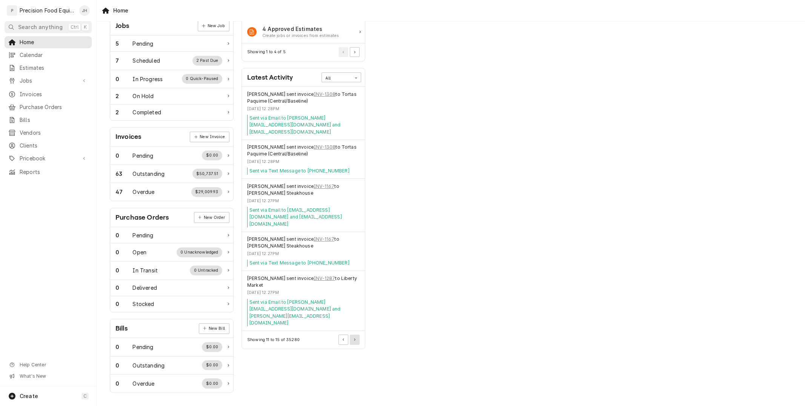
click at [352, 335] on button "Pagination Controls" at bounding box center [355, 340] width 10 height 10
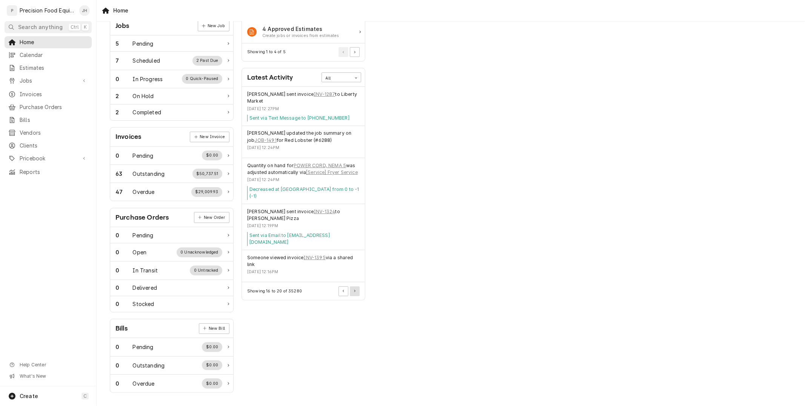
click at [352, 286] on button "Pagination Controls" at bounding box center [355, 291] width 10 height 10
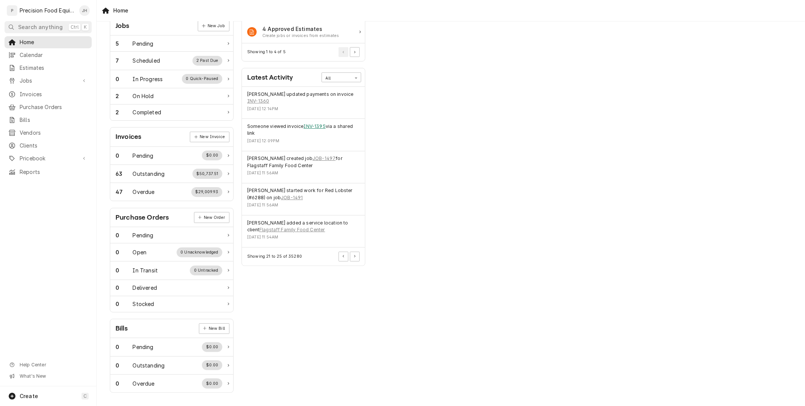
click at [322, 123] on link "INV-1395" at bounding box center [315, 126] width 22 height 7
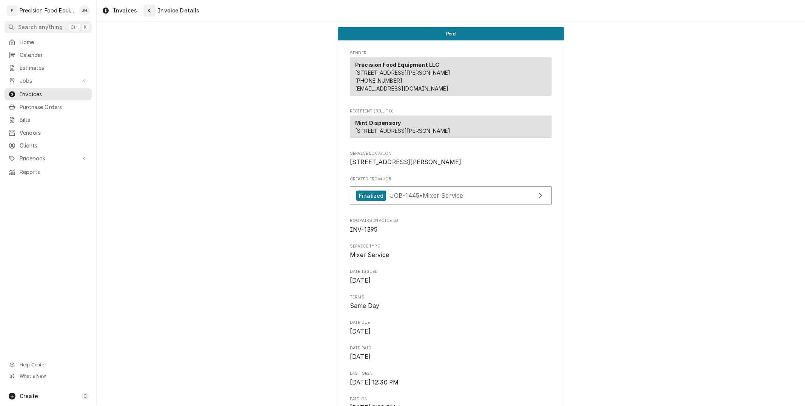
click at [146, 12] on div "Navigate back" at bounding box center [150, 11] width 8 height 8
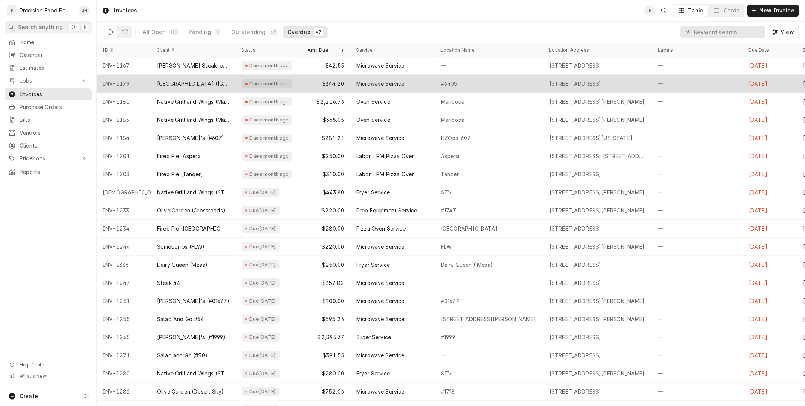
scroll to position [129, 0]
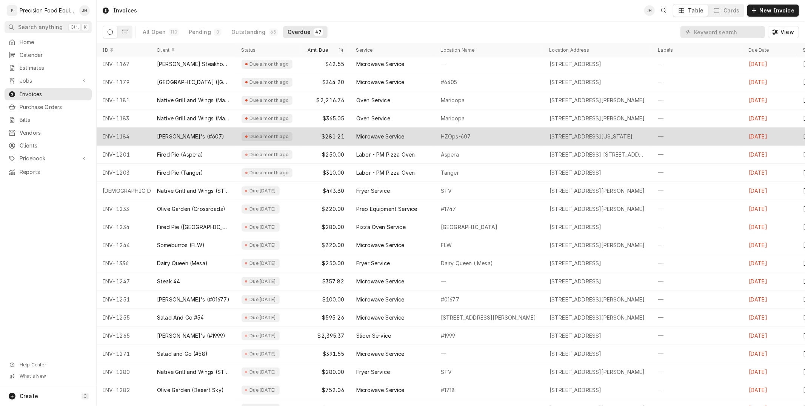
click at [357, 136] on div "Microwave Service" at bounding box center [380, 137] width 48 height 8
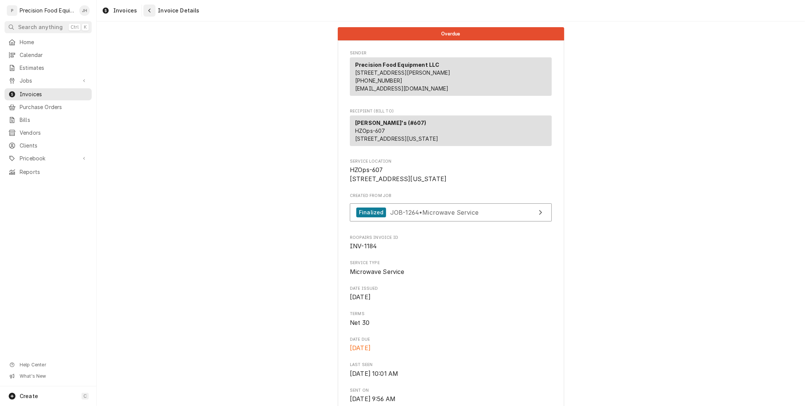
click at [148, 9] on icon "Navigate back" at bounding box center [149, 11] width 2 height 4
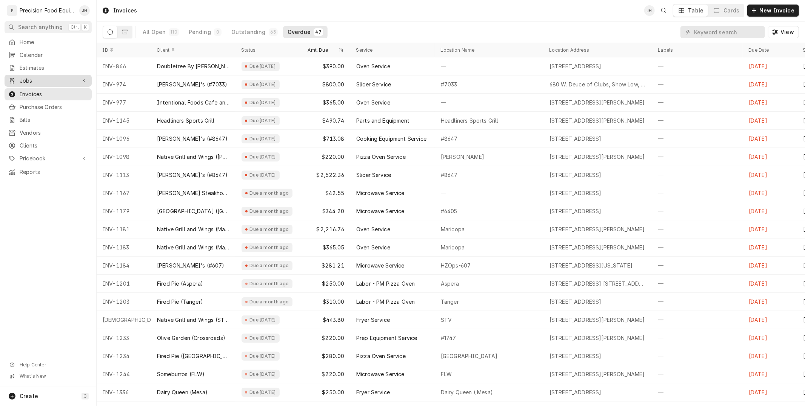
click at [30, 82] on span "Jobs" at bounding box center [48, 81] width 57 height 8
click at [43, 99] on link "Jobs" at bounding box center [48, 94] width 87 height 12
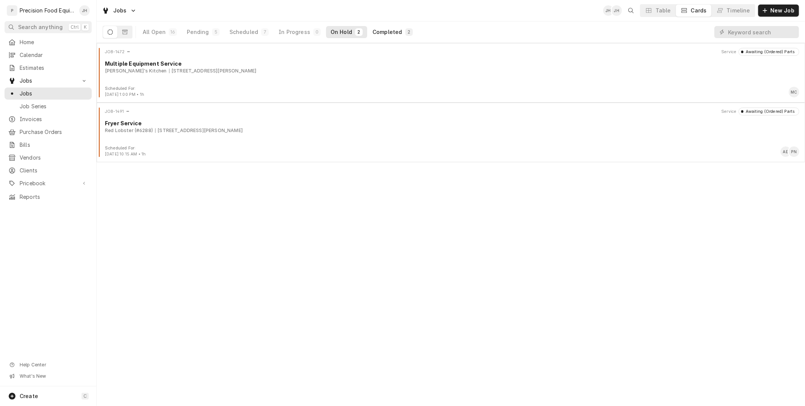
click at [375, 35] on div "Completed" at bounding box center [386, 32] width 29 height 8
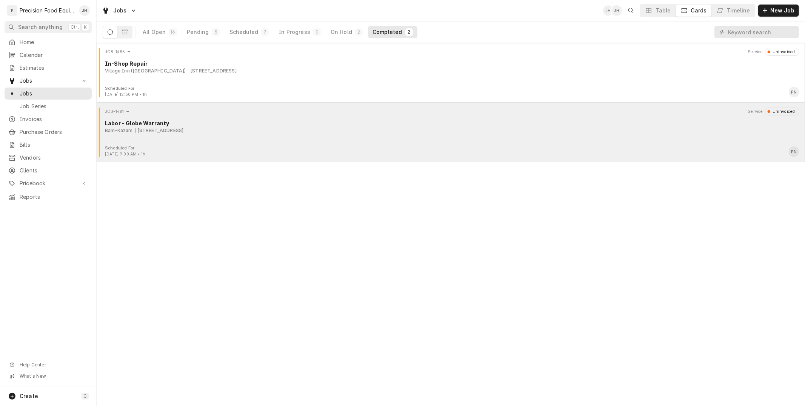
click at [267, 117] on div "JOB-1481 Service Uninvoiced Labor - Globe Warranty Bam-Kazam [STREET_ADDRESS]" at bounding box center [451, 127] width 702 height 38
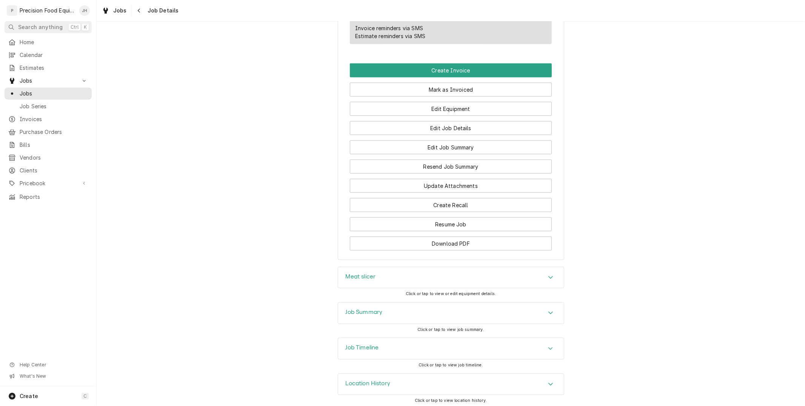
scroll to position [581, 0]
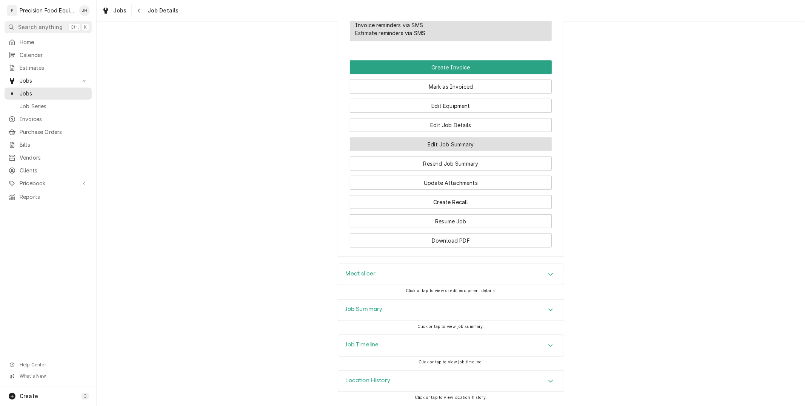
click at [472, 138] on button "Edit Job Summary" at bounding box center [451, 144] width 202 height 14
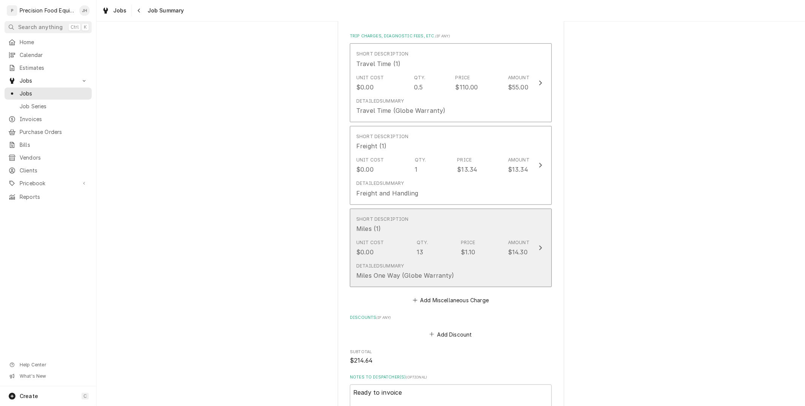
scroll to position [667, 0]
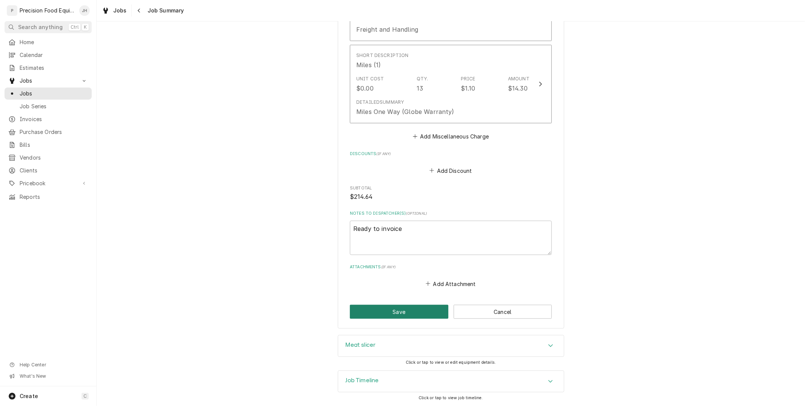
click at [395, 317] on button "Save" at bounding box center [399, 312] width 98 height 14
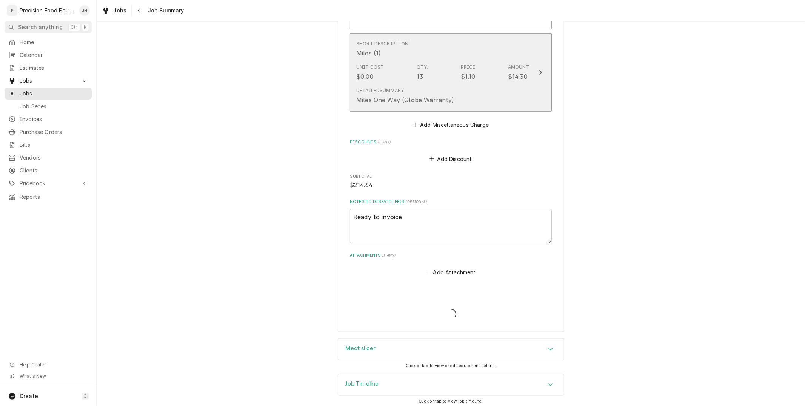
type textarea "x"
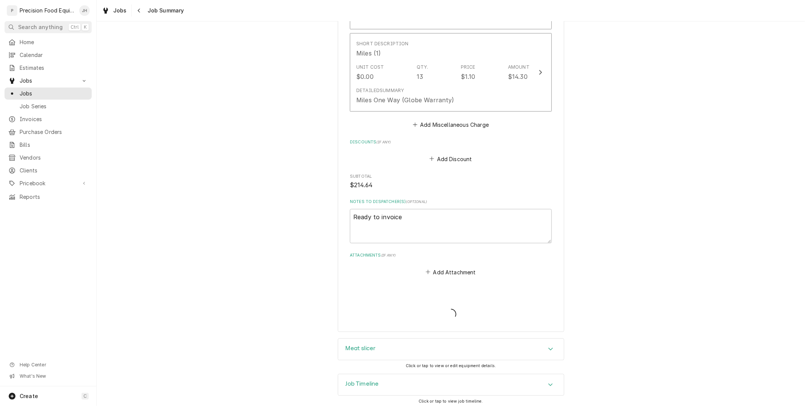
scroll to position [682, 0]
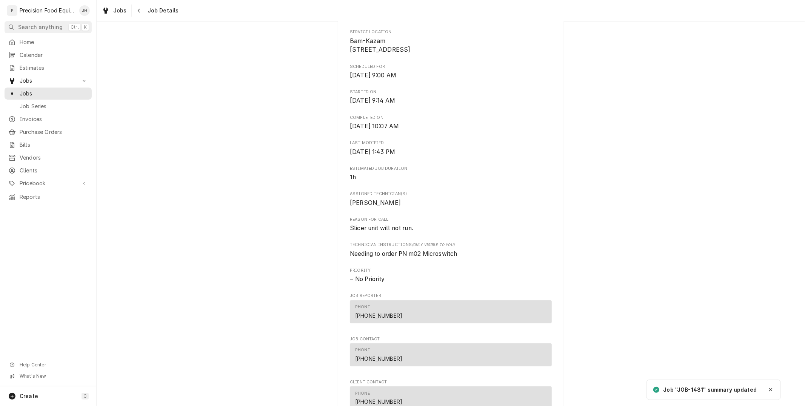
scroll to position [209, 0]
